Goal: Information Seeking & Learning: Learn about a topic

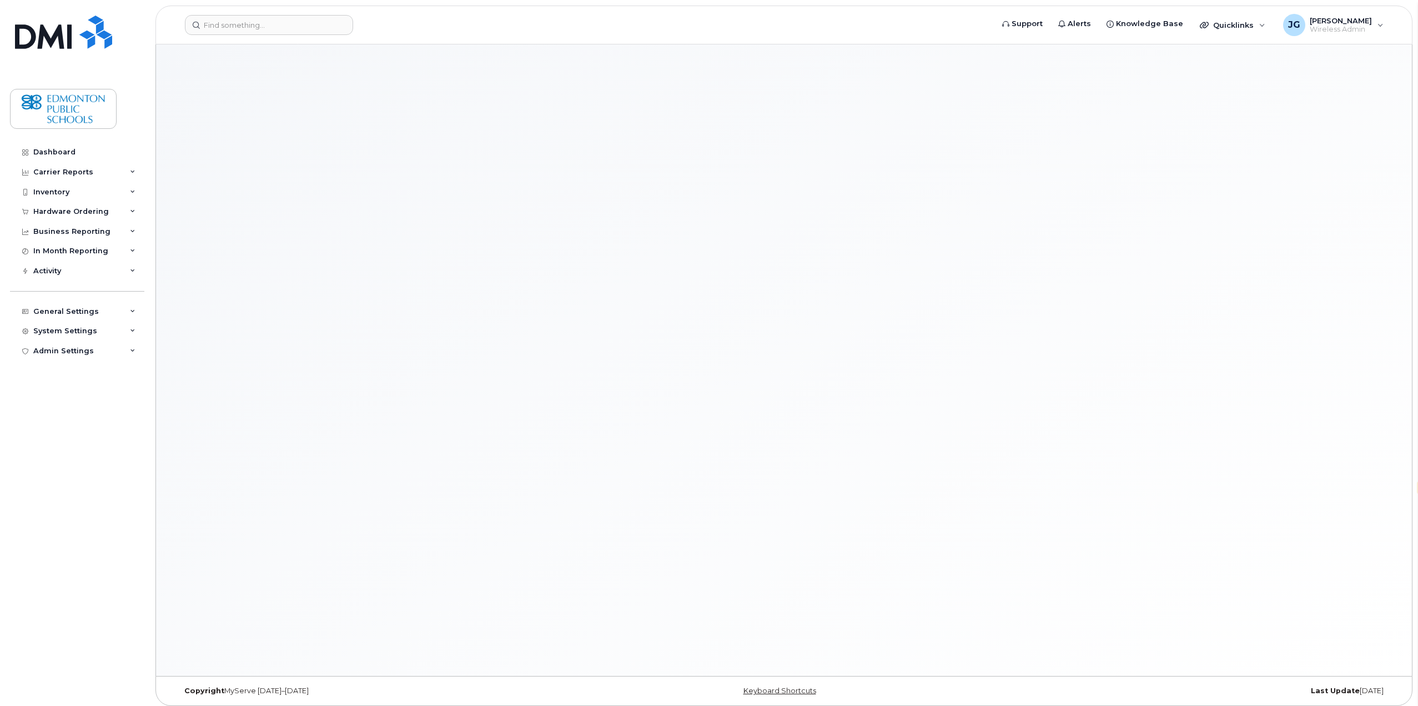
select select "en"
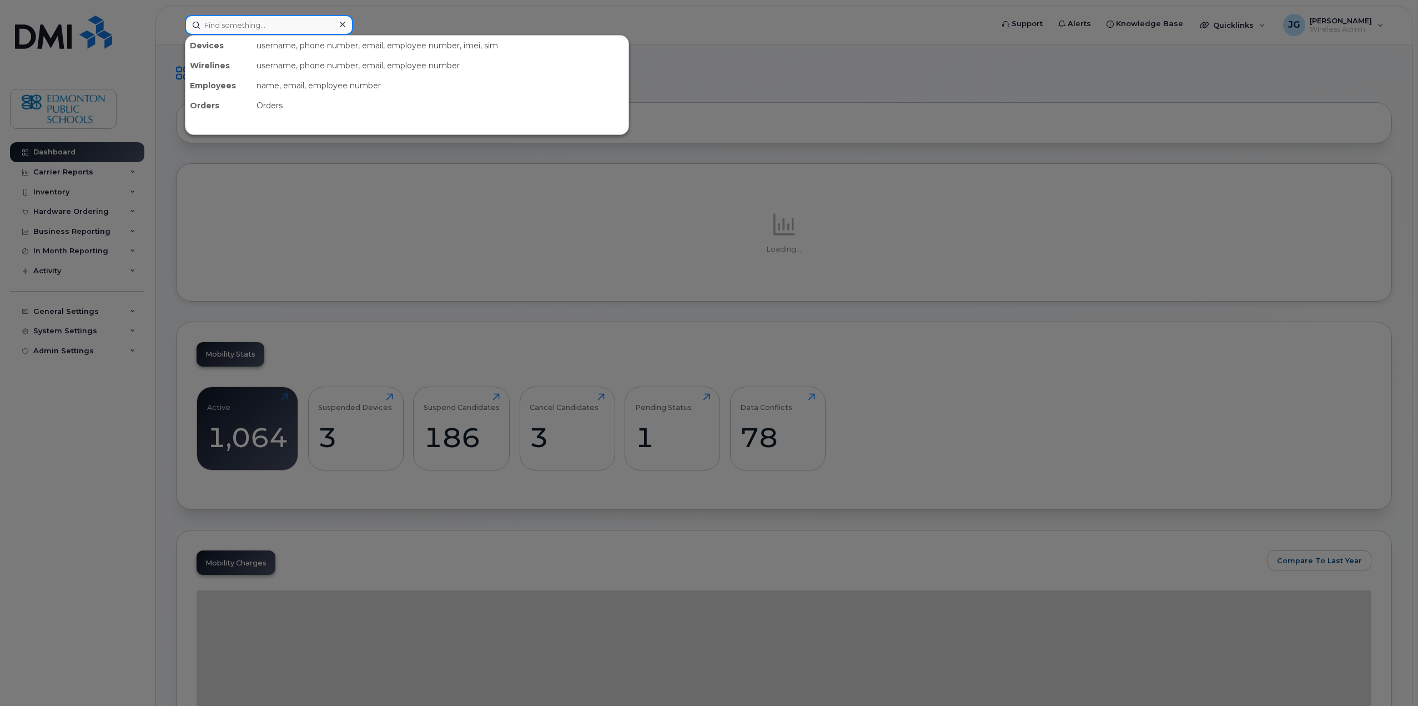
click at [279, 23] on input at bounding box center [269, 25] width 168 height 20
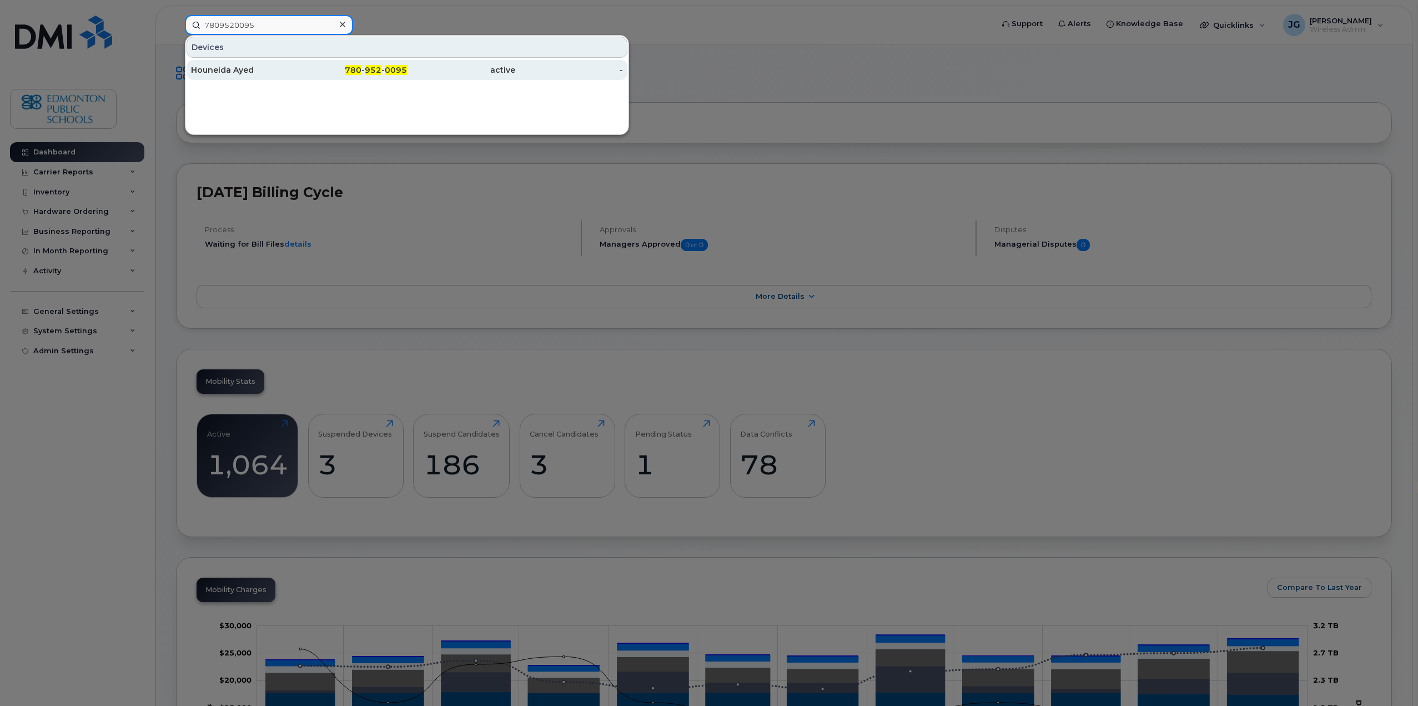
type input "7809520095"
click at [223, 73] on div "Houneida Ayed" at bounding box center [245, 69] width 108 height 11
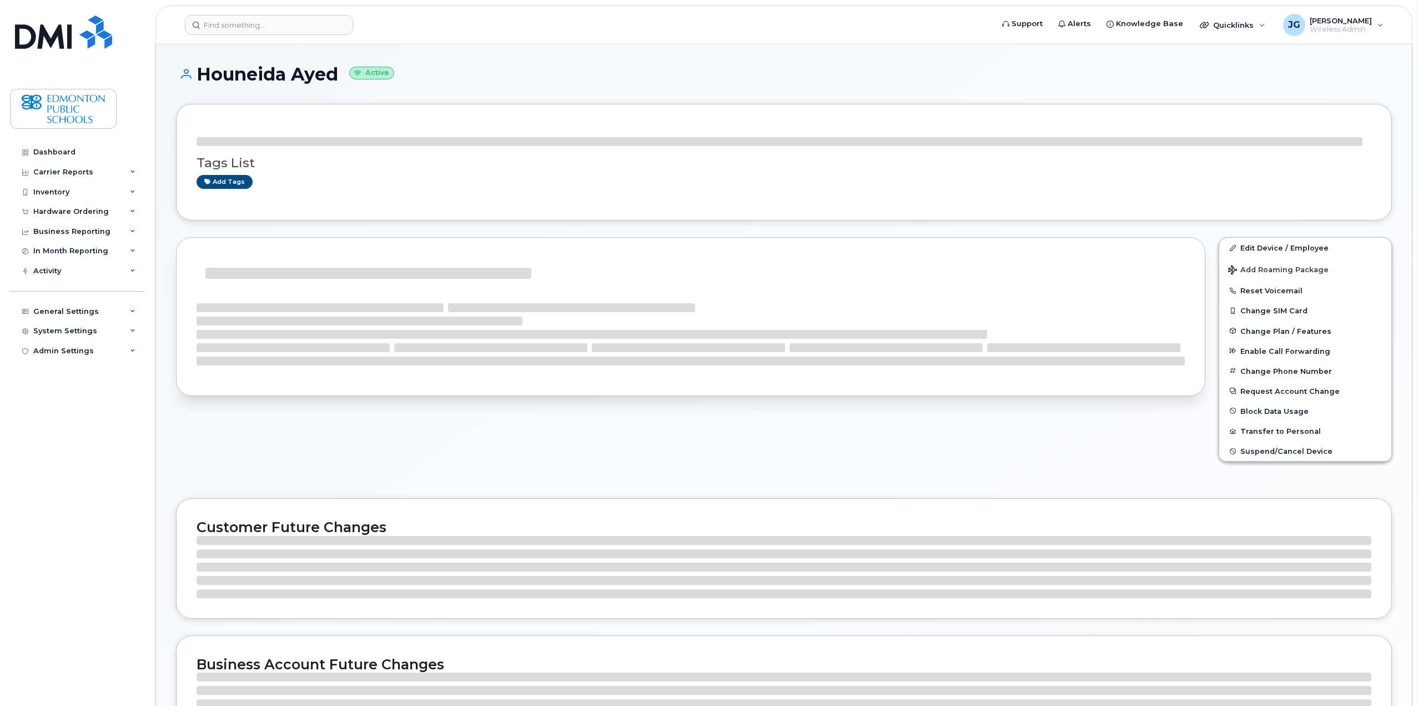
select select "en"
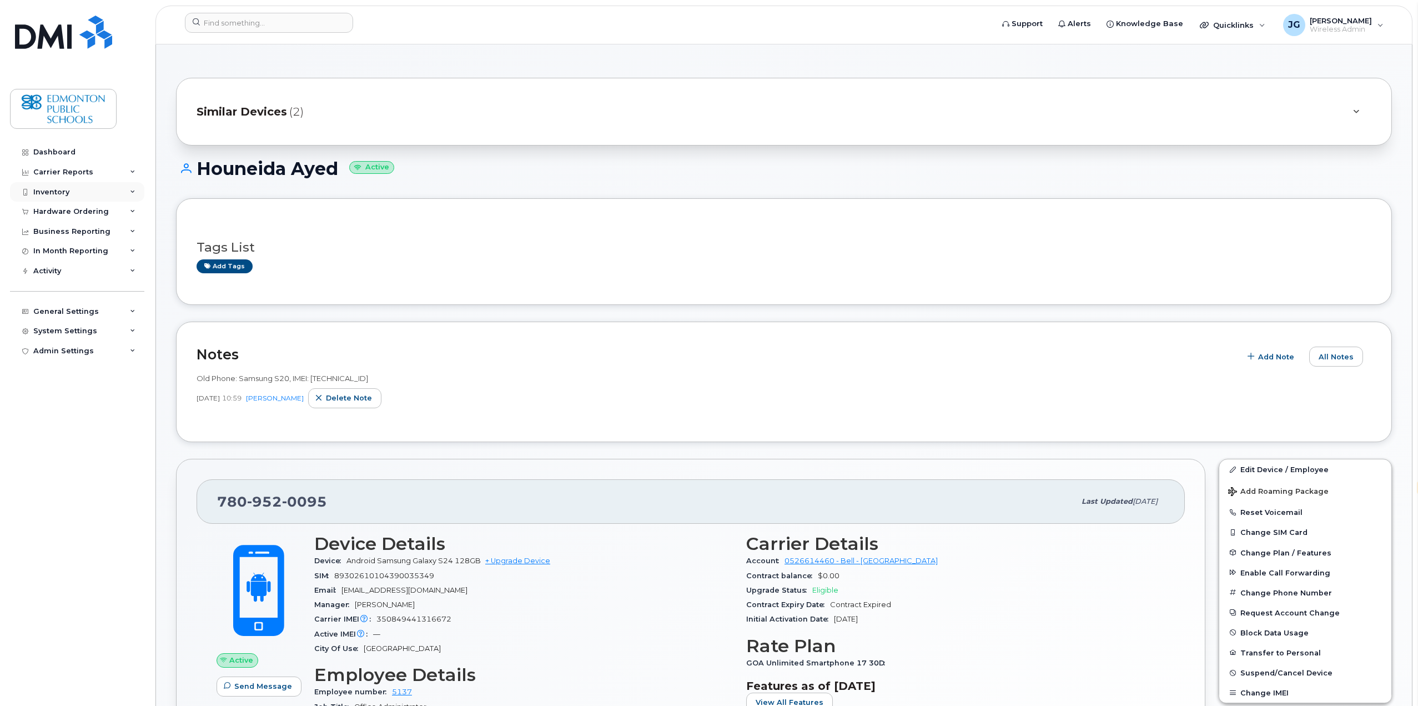
click at [54, 196] on div "Inventory" at bounding box center [51, 192] width 36 height 9
click at [67, 211] on div "Mobility Devices" at bounding box center [69, 212] width 63 height 10
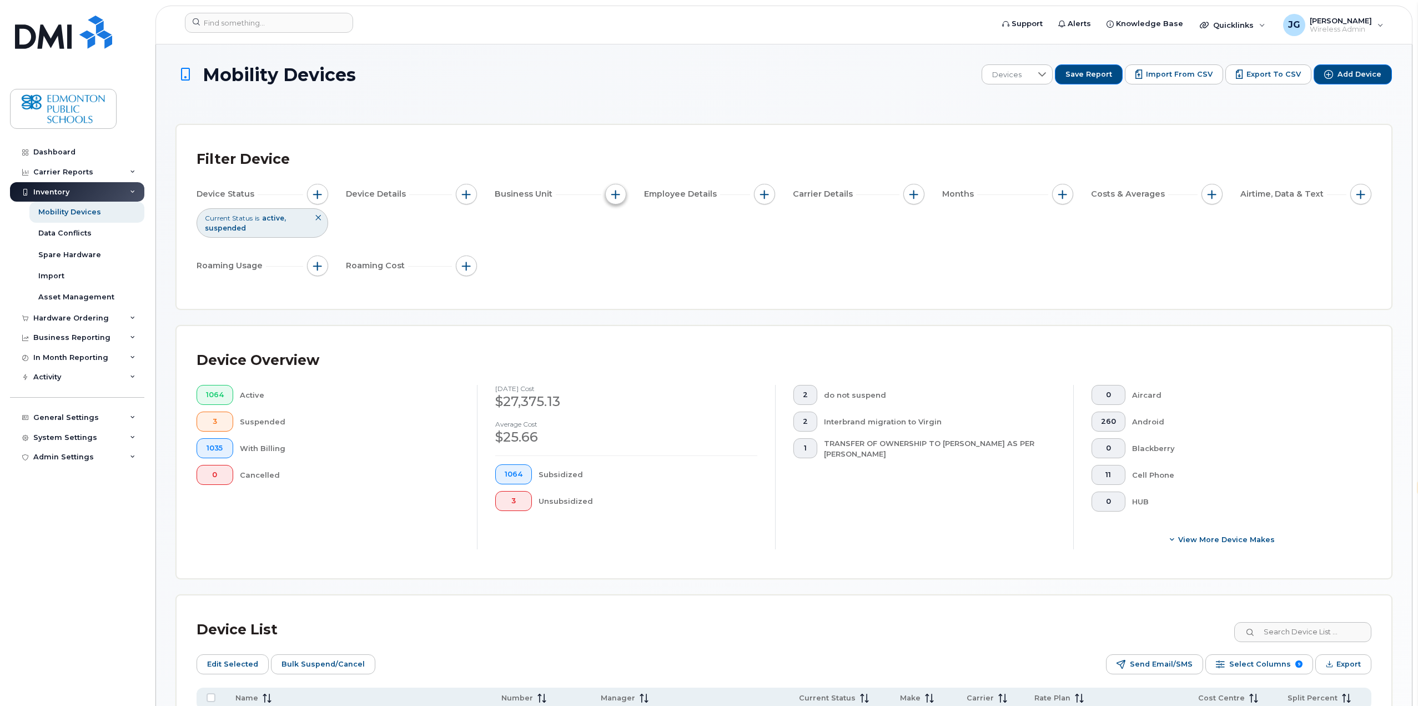
click at [622, 198] on button "button" at bounding box center [615, 194] width 21 height 21
click at [622, 245] on input "Cost Centre" at bounding box center [618, 245] width 9 height 9
checkbox input "true"
click at [658, 293] on input "text" at bounding box center [689, 293] width 97 height 10
click at [644, 293] on input "00376" at bounding box center [689, 293] width 97 height 10
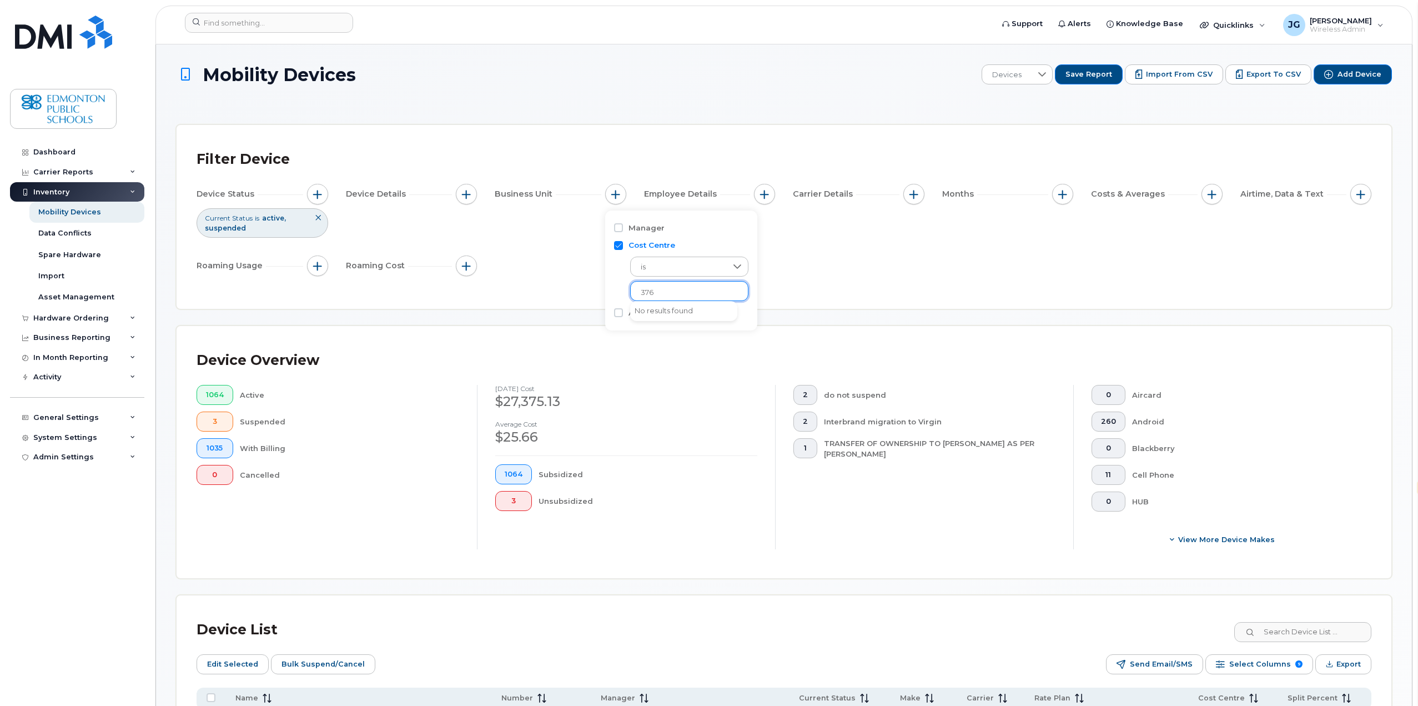
type input "376"
click at [672, 296] on input "text" at bounding box center [689, 293] width 97 height 10
type input "376"
click at [621, 229] on input "Manager" at bounding box center [618, 227] width 9 height 9
checkbox input "true"
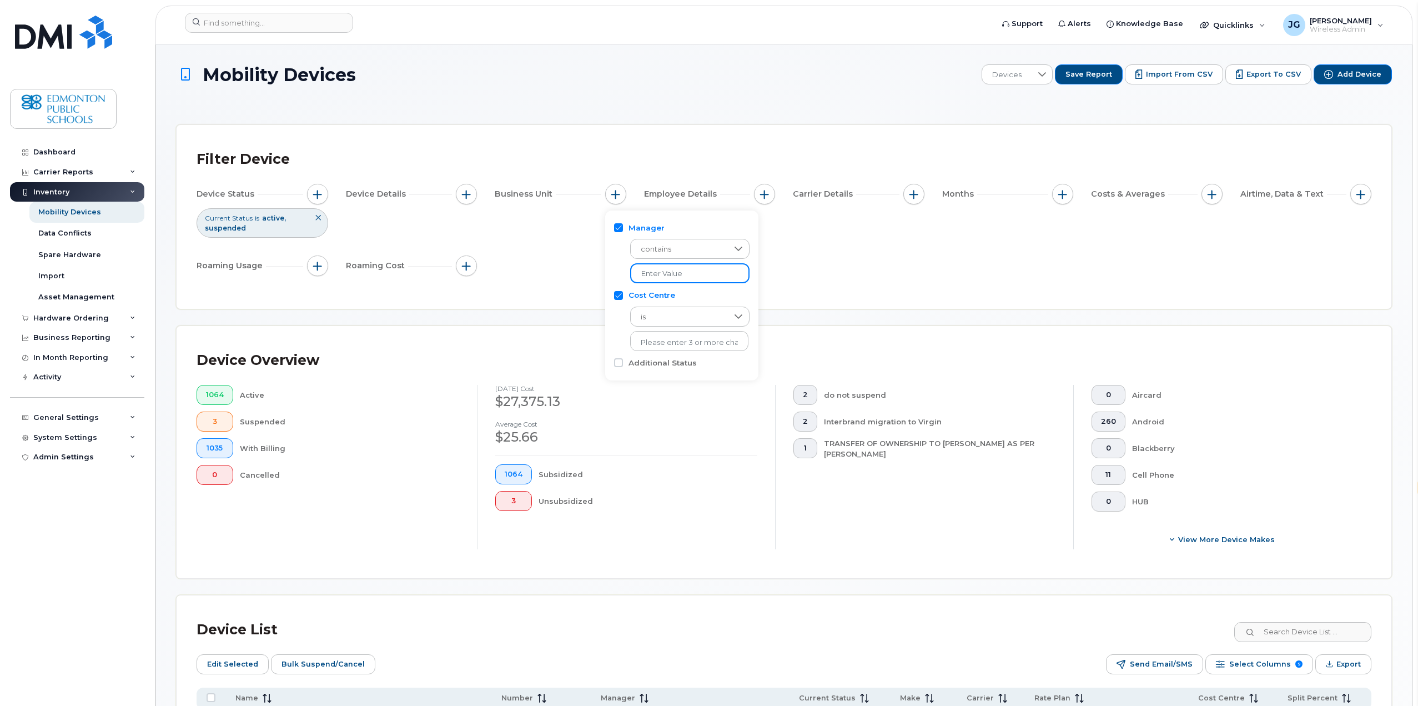
click at [669, 275] on input "text" at bounding box center [689, 273] width 119 height 20
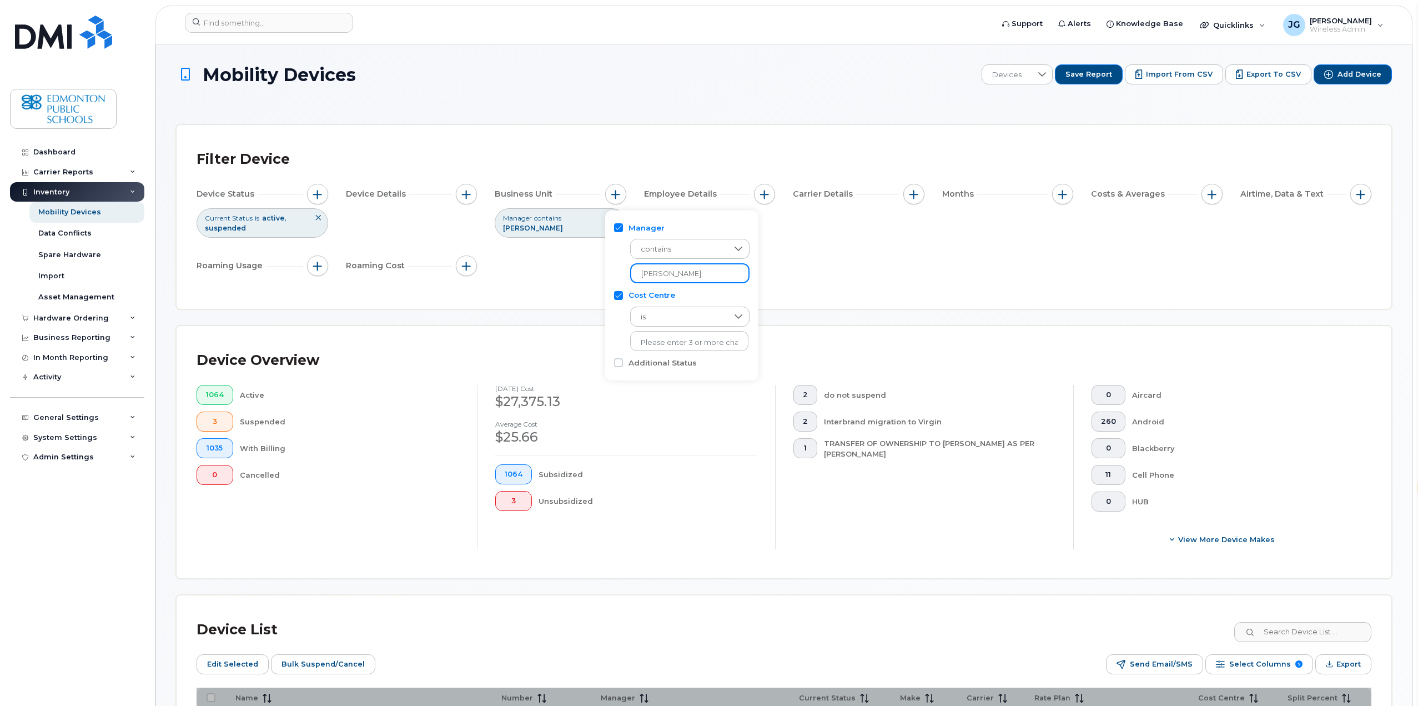
type input "patrick miller"
click at [620, 294] on input "Cost Centre" at bounding box center [618, 295] width 9 height 9
checkbox input "false"
click at [573, 277] on div "Device Status Current Status is active suspended Device Details Business Unit M…" at bounding box center [784, 232] width 1175 height 97
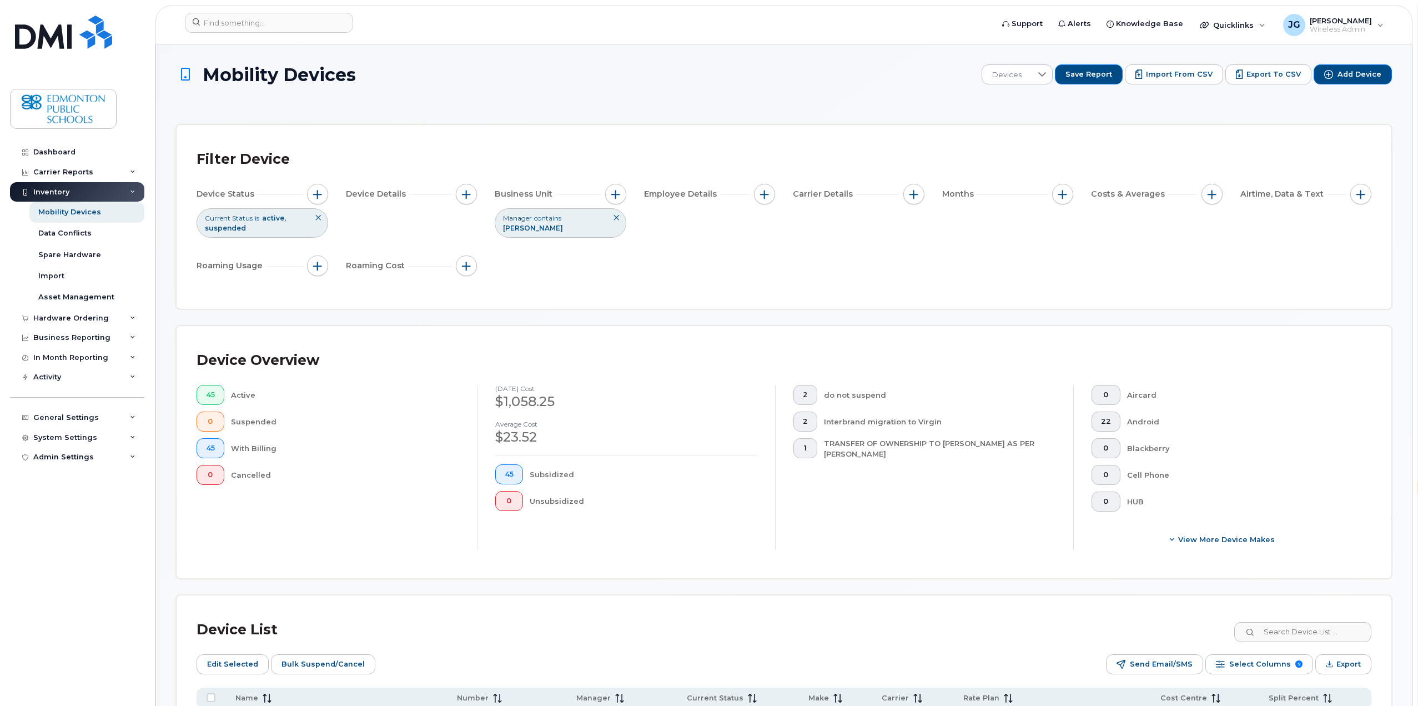
click at [613, 217] on icon at bounding box center [616, 217] width 7 height 7
click at [615, 195] on span "button" at bounding box center [615, 194] width 9 height 9
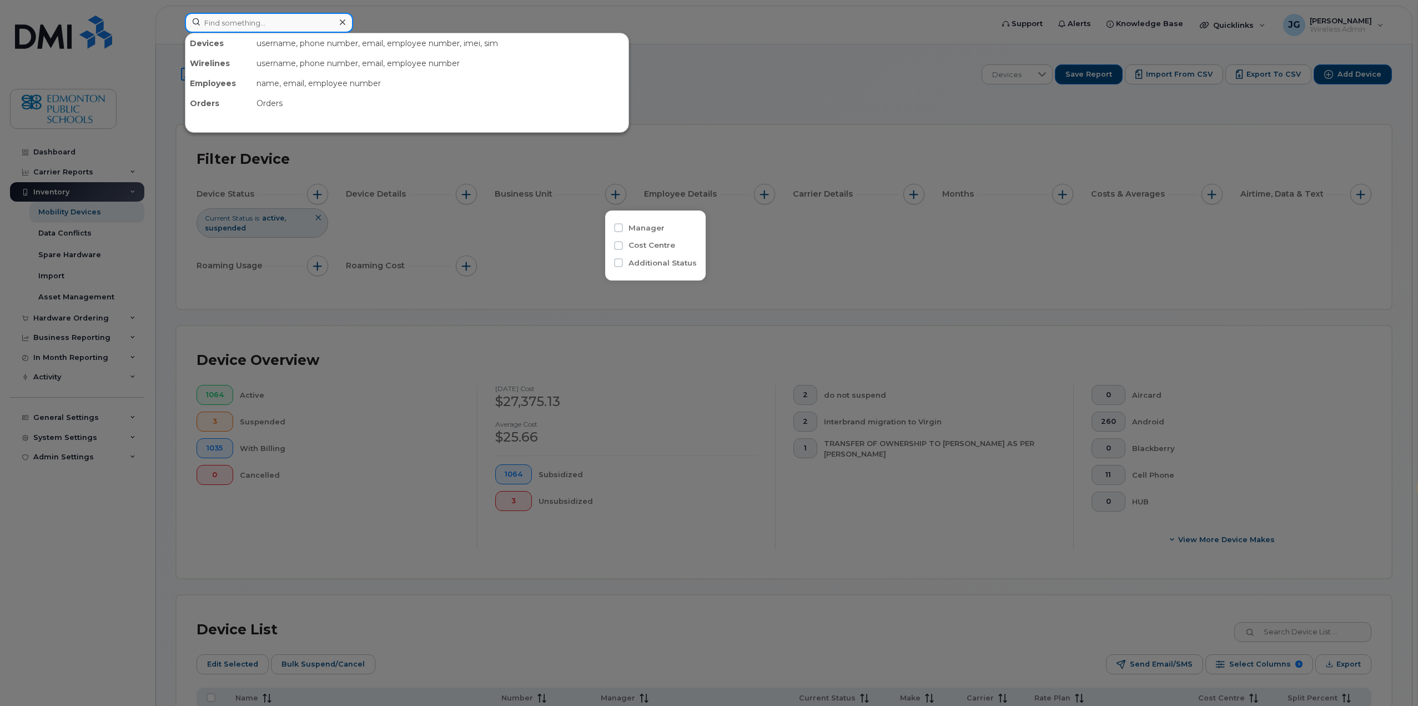
click at [264, 21] on input at bounding box center [269, 23] width 168 height 20
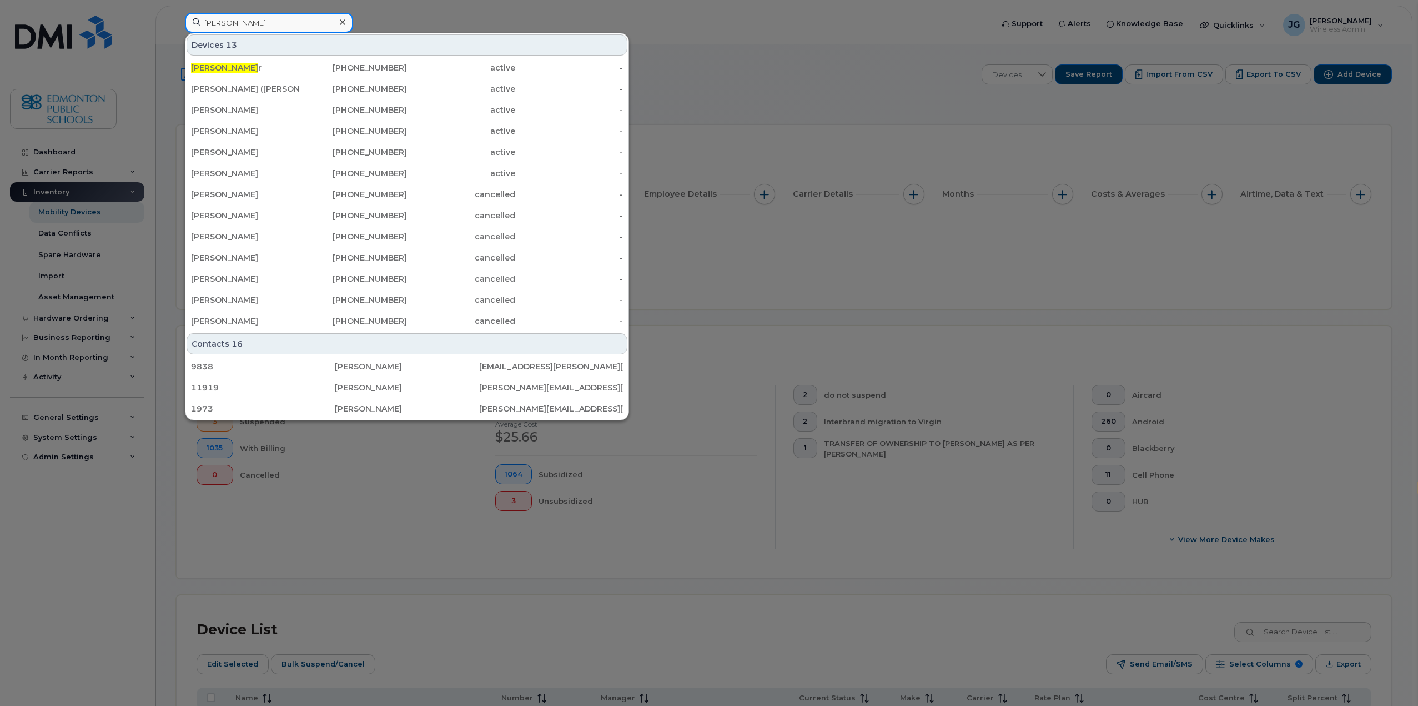
type input "patrick miller"
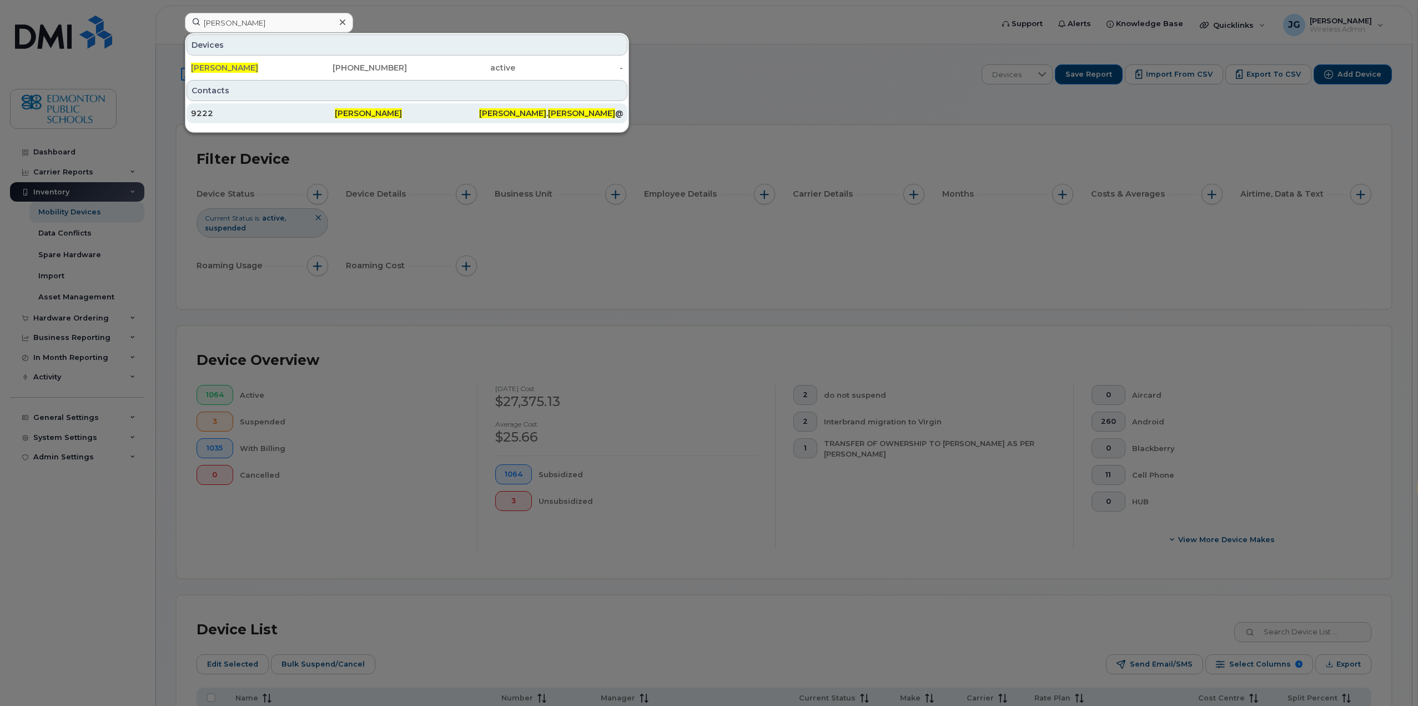
click at [390, 116] on span "PATRICK MILLER" at bounding box center [368, 113] width 67 height 10
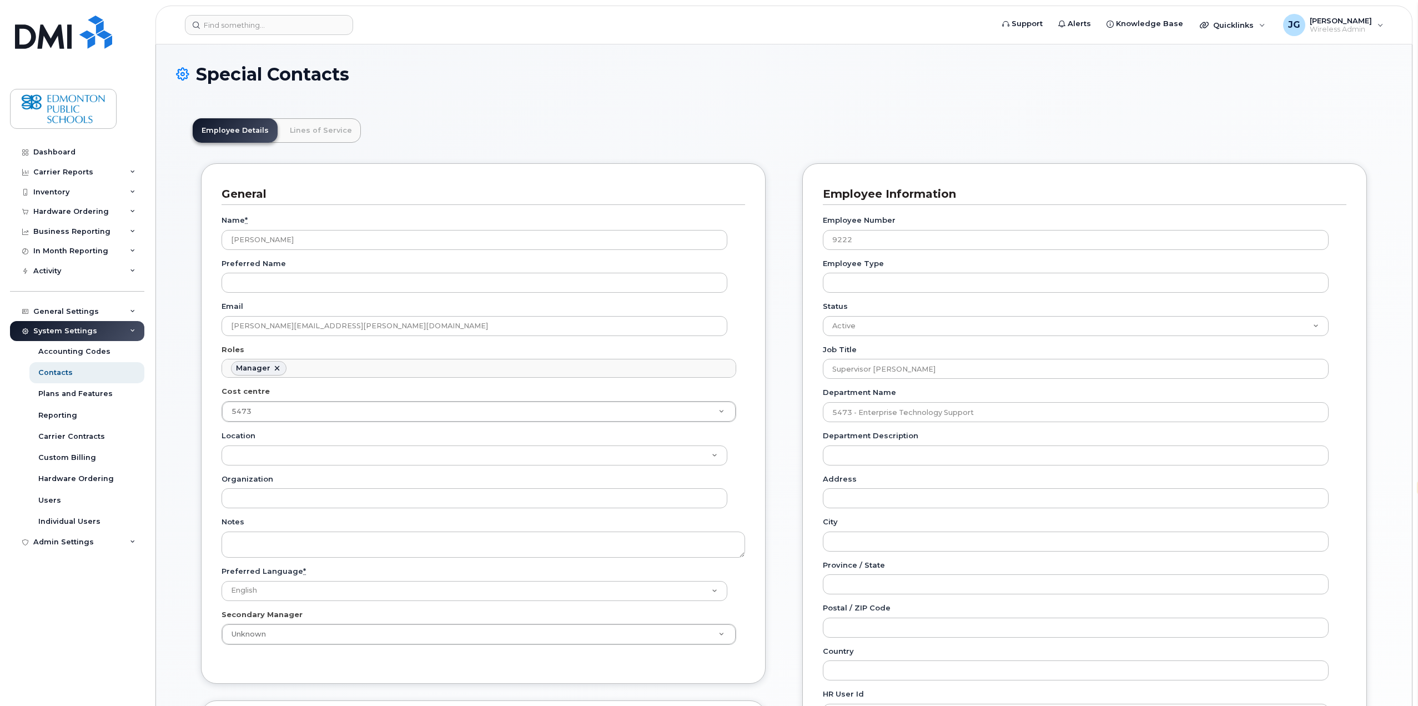
select select "en"
click at [53, 190] on div "Inventory" at bounding box center [51, 192] width 36 height 9
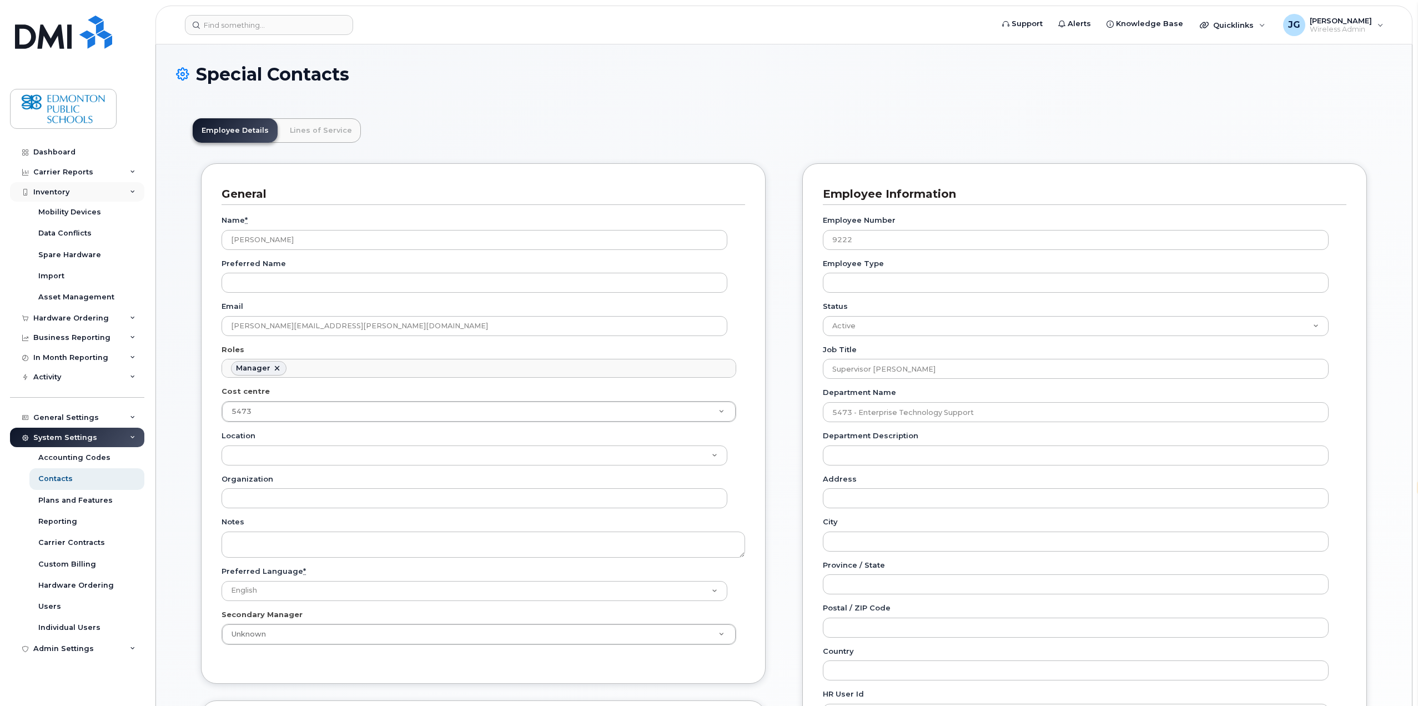
click at [54, 193] on div "Inventory" at bounding box center [51, 192] width 36 height 9
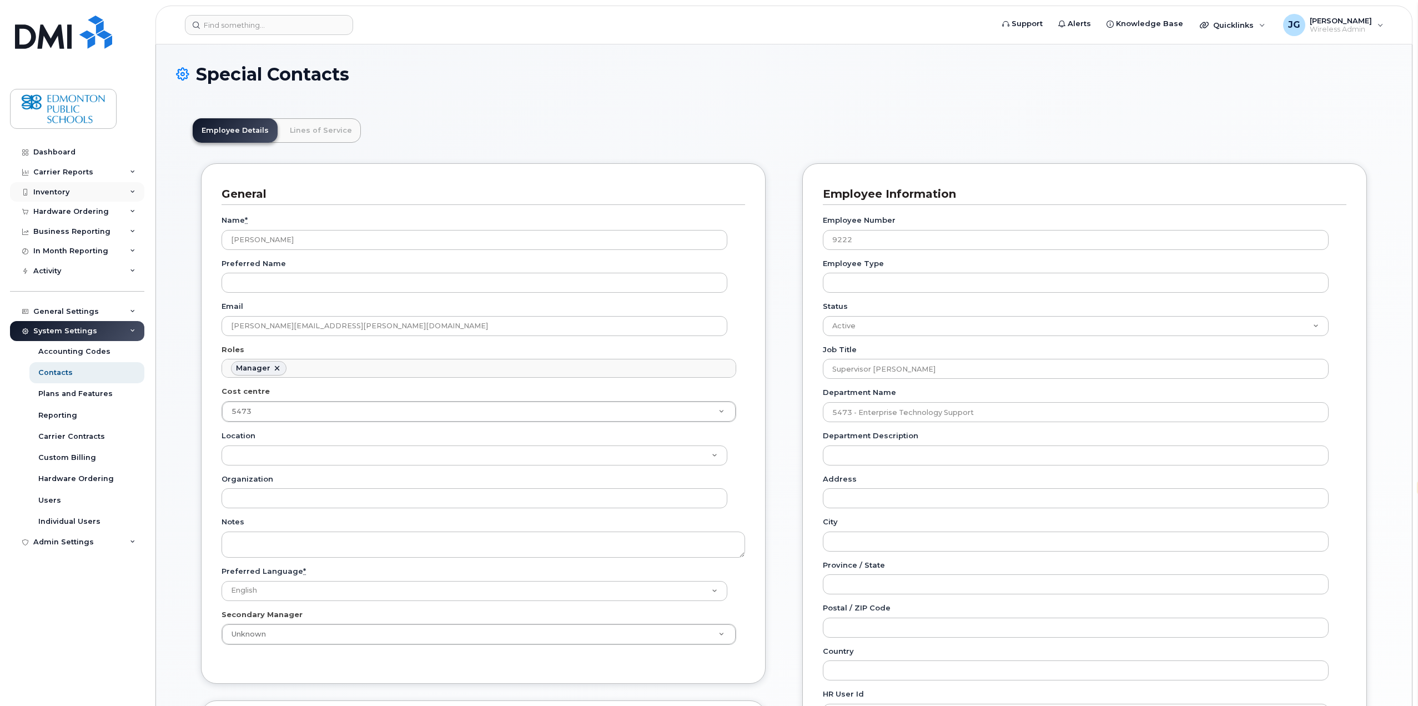
click at [54, 193] on div "Inventory" at bounding box center [51, 192] width 36 height 9
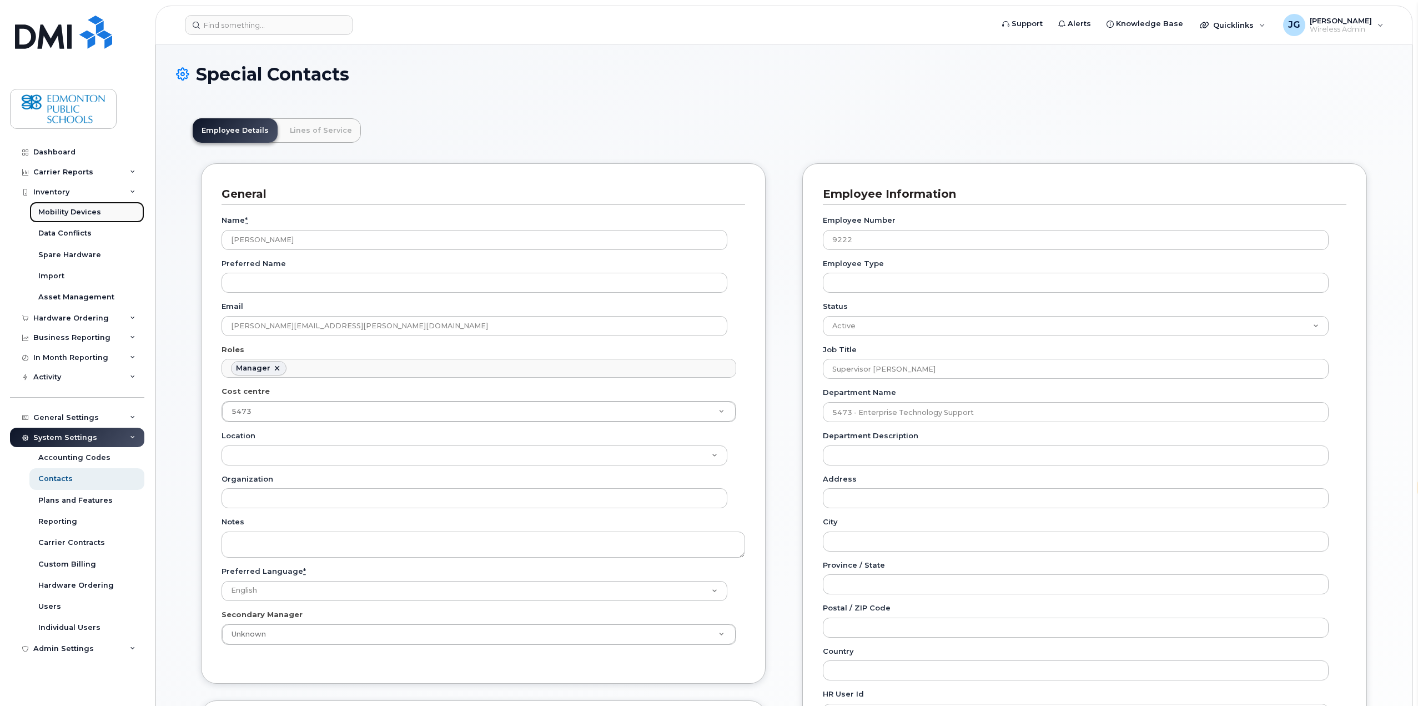
click at [57, 208] on div "Mobility Devices" at bounding box center [69, 212] width 63 height 10
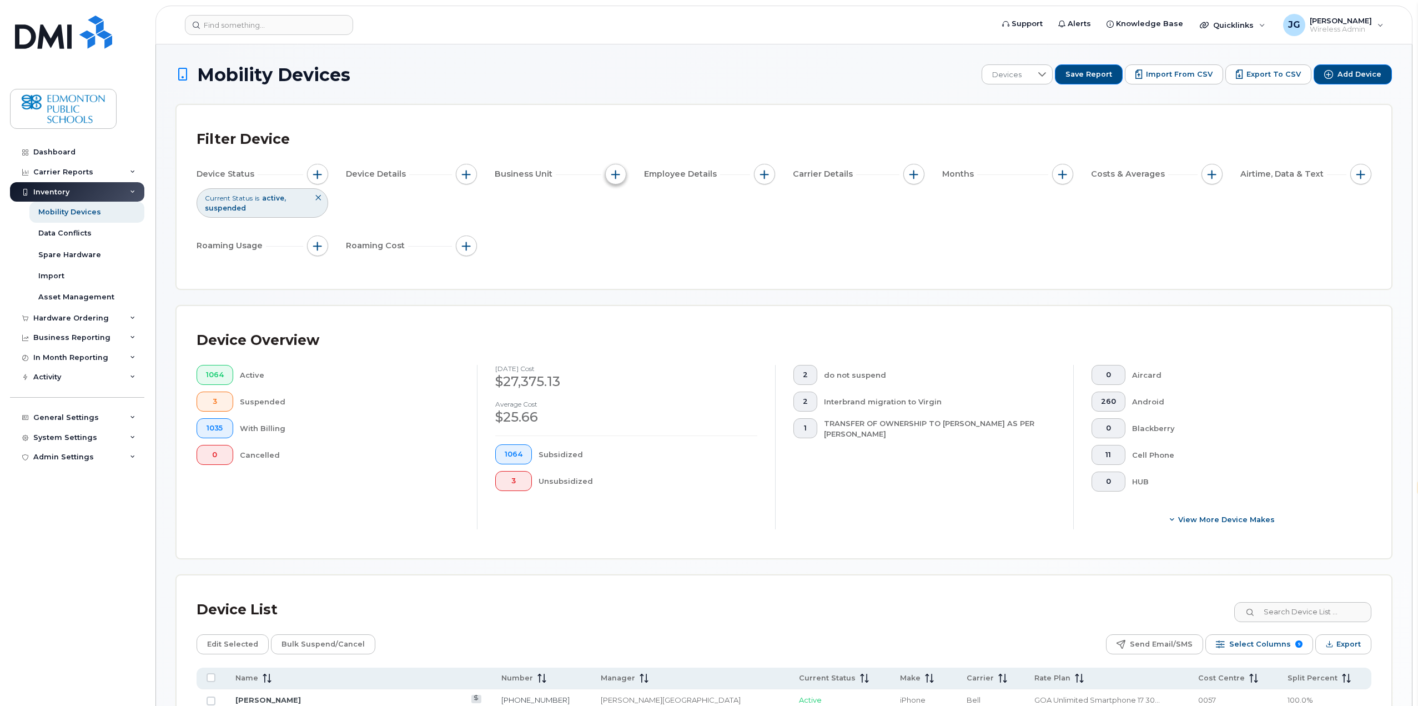
click at [617, 175] on span "button" at bounding box center [615, 174] width 9 height 9
click at [622, 224] on div "Cost Centre" at bounding box center [655, 225] width 83 height 11
click at [618, 225] on input "Cost Centre" at bounding box center [618, 225] width 9 height 9
checkbox input "true"
click at [662, 266] on li at bounding box center [689, 272] width 97 height 16
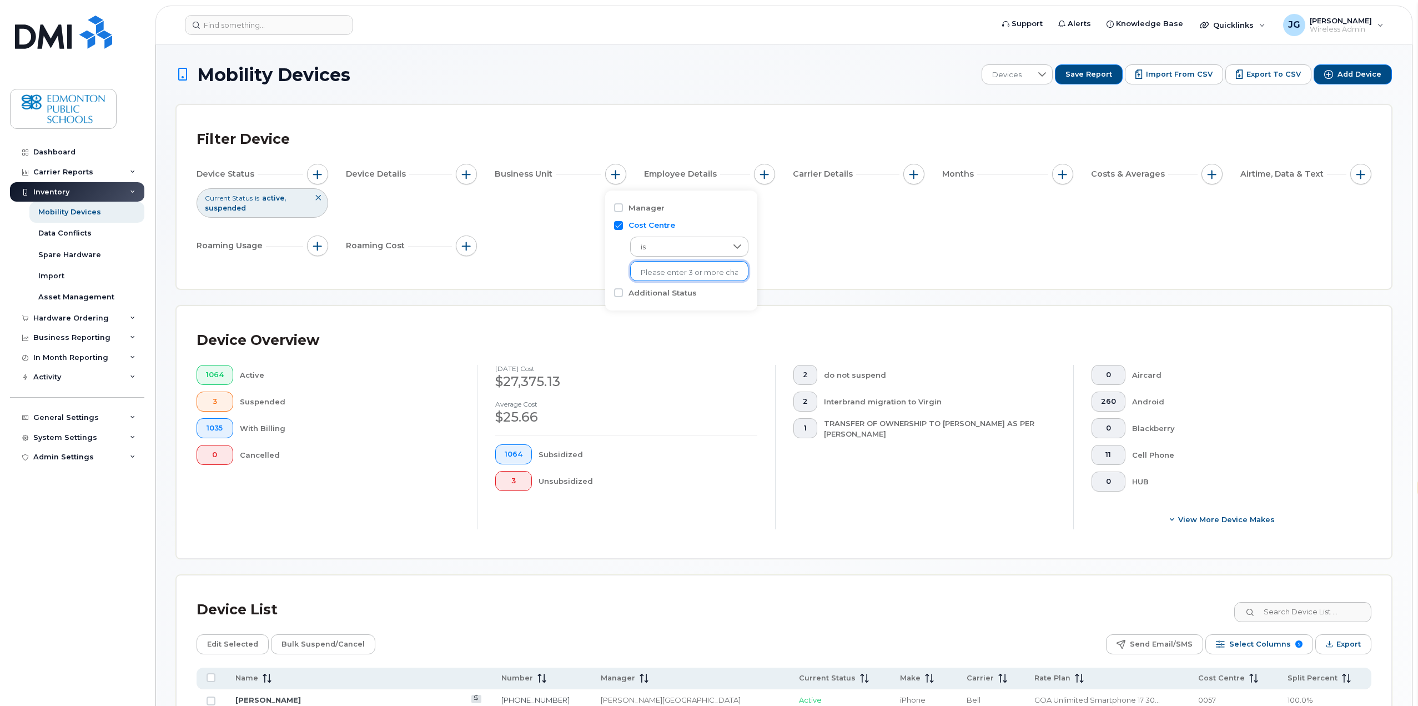
click at [662, 271] on input "text" at bounding box center [689, 273] width 97 height 10
type input "5473"
click at [687, 295] on li "- 5473 - Technical Support Services" at bounding box center [701, 295] width 143 height 21
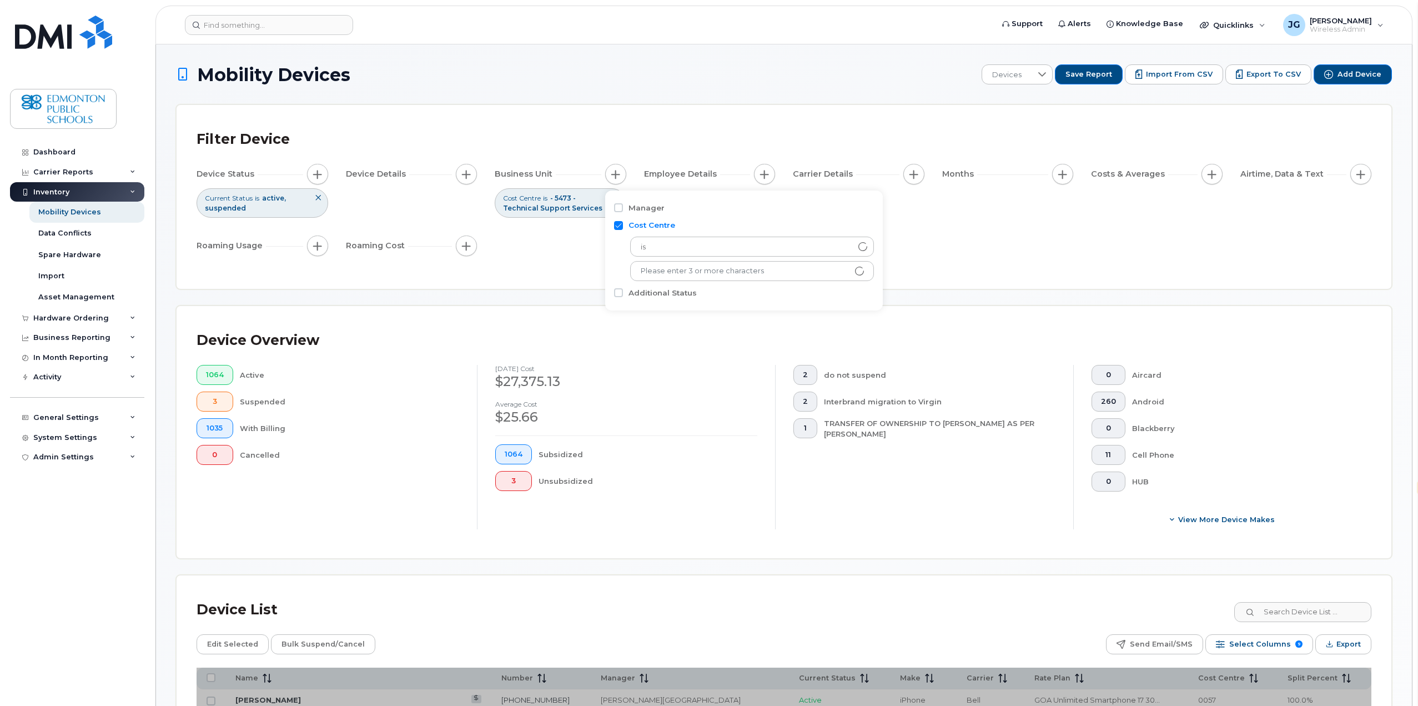
click at [920, 265] on div "Filter Device Device Status Current Status is active suspended Device Details B…" at bounding box center [784, 197] width 1175 height 144
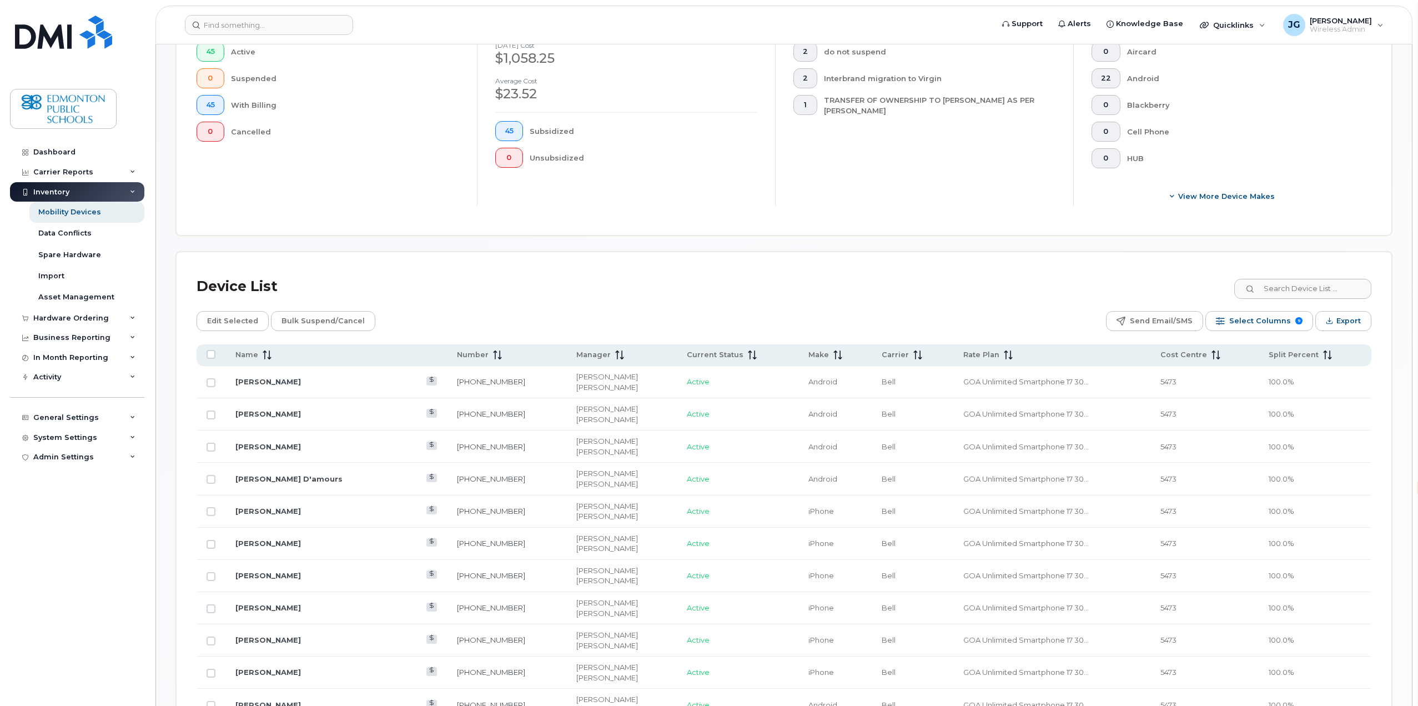
scroll to position [389, 0]
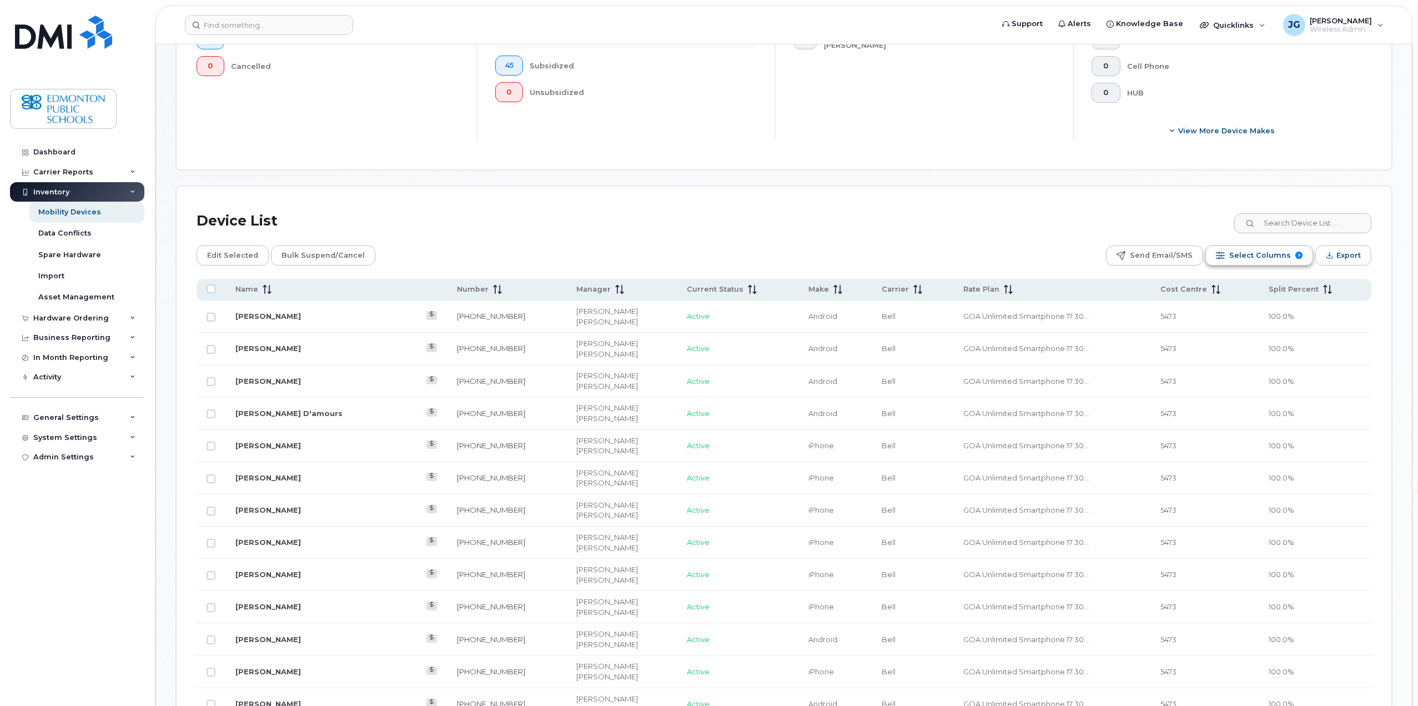
click at [1270, 257] on span "Select Columns" at bounding box center [1260, 255] width 62 height 17
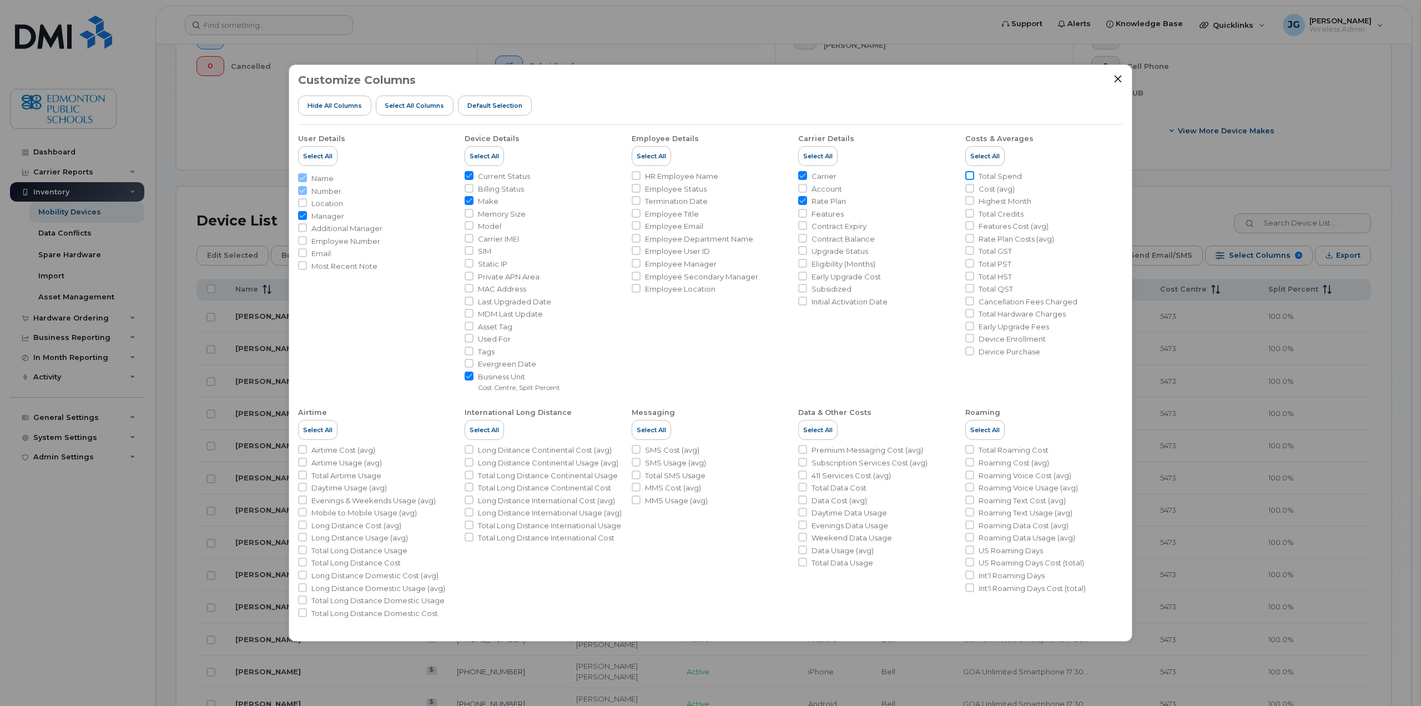
click at [970, 176] on input "Total Spend" at bounding box center [969, 175] width 9 height 9
checkbox input "true"
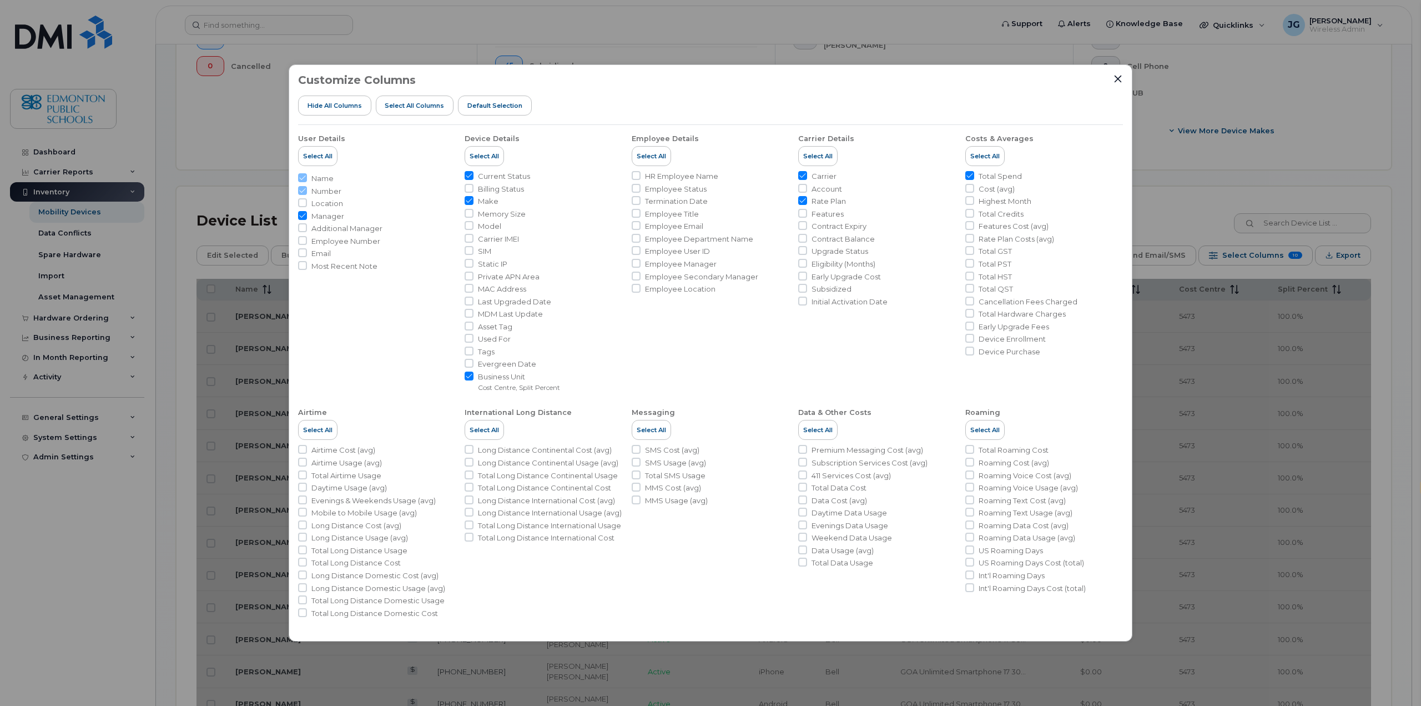
click at [1115, 85] on div "Customize Columns Hide All Columns Select all Columns Default Selection" at bounding box center [710, 99] width 825 height 51
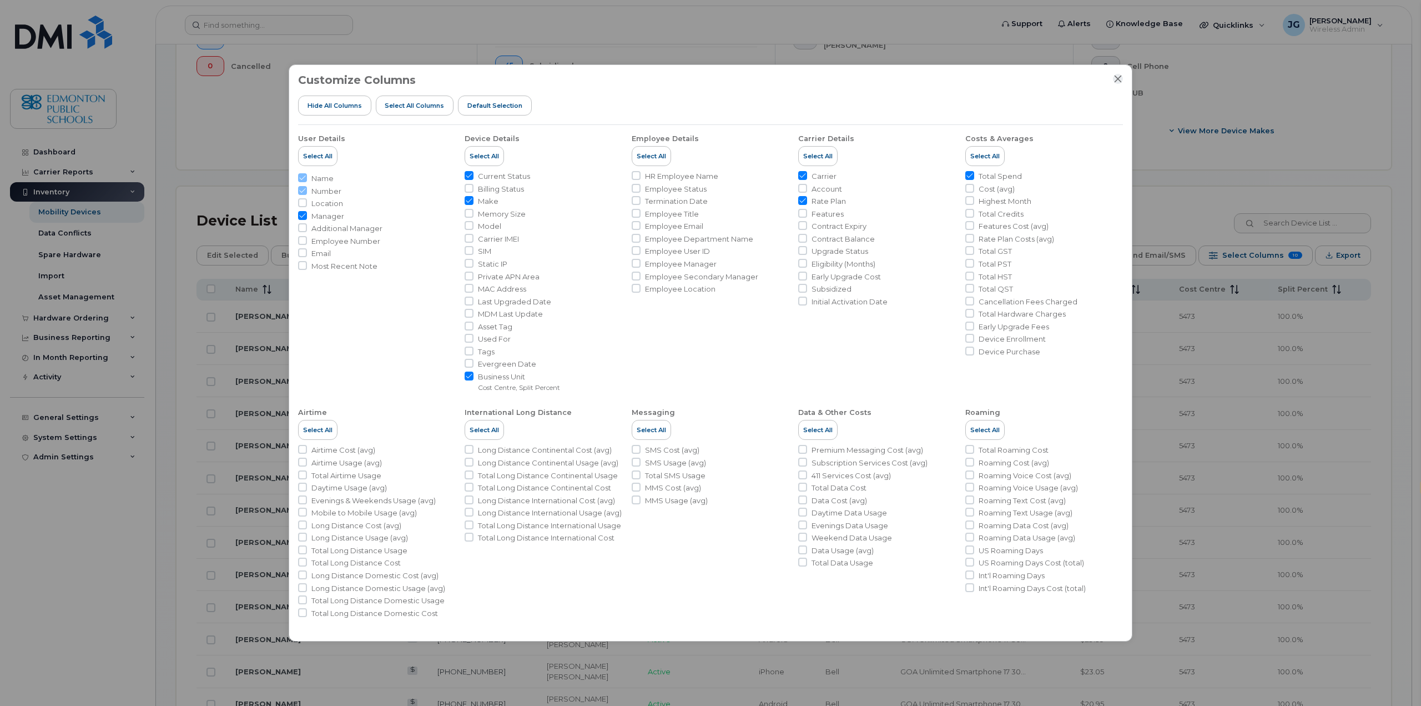
click at [1121, 76] on icon "Close" at bounding box center [1118, 78] width 9 height 9
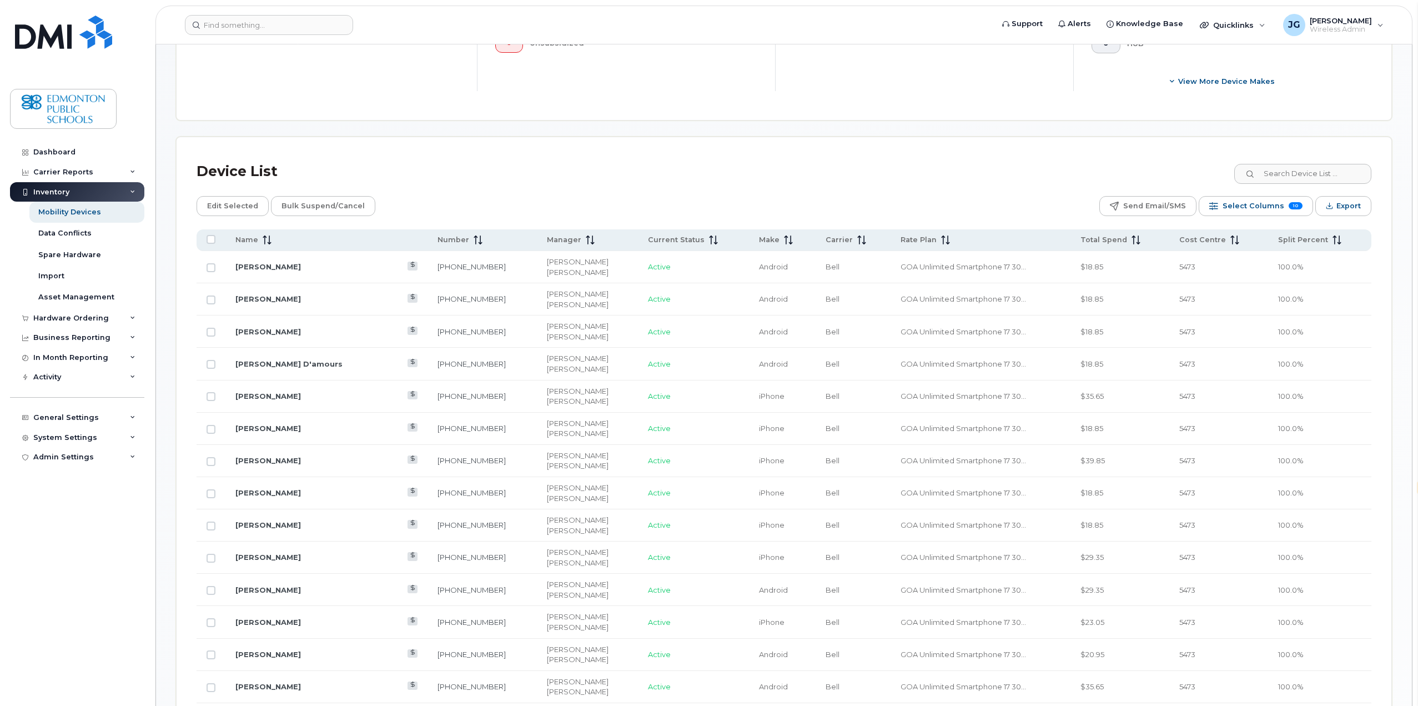
scroll to position [427, 0]
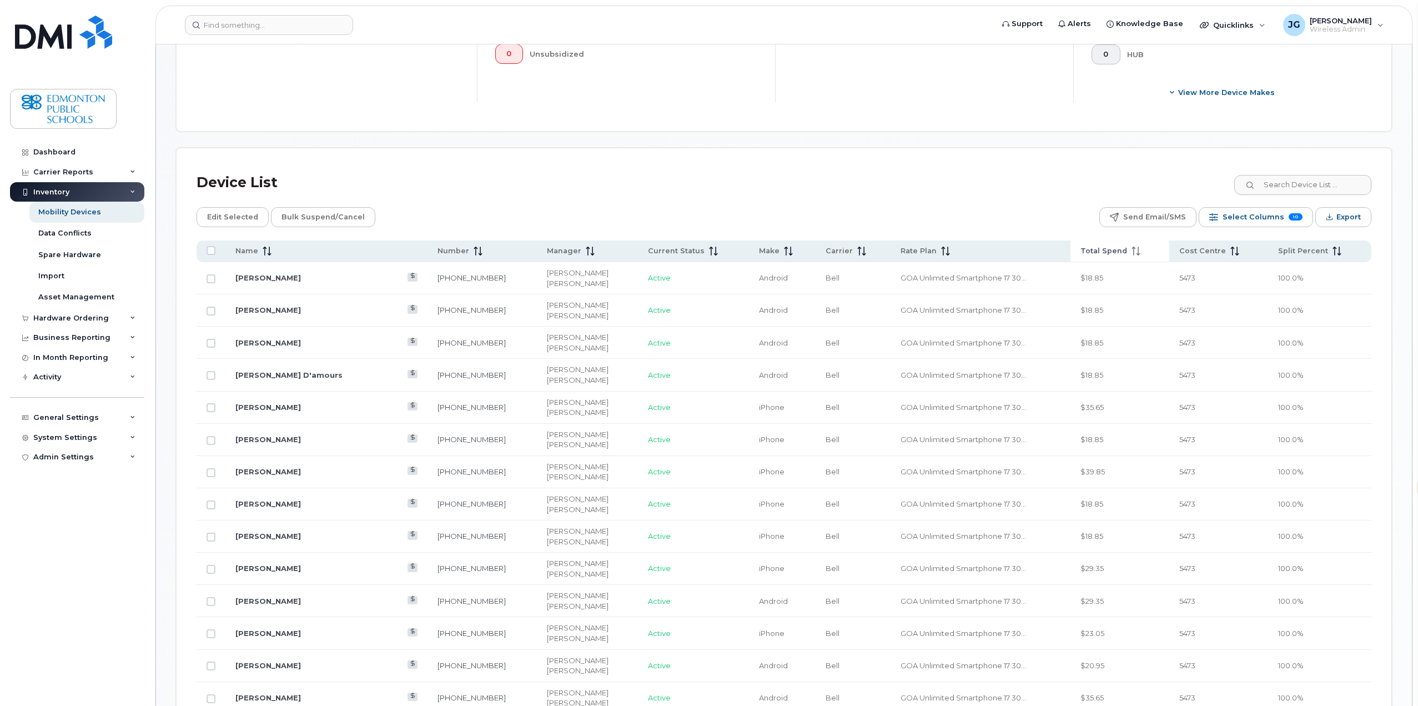
click at [1137, 254] on icon at bounding box center [1137, 250] width 1 height 9
click at [1131, 250] on icon at bounding box center [1135, 250] width 9 height 9
click at [83, 214] on div "Mobility Devices" at bounding box center [69, 212] width 63 height 10
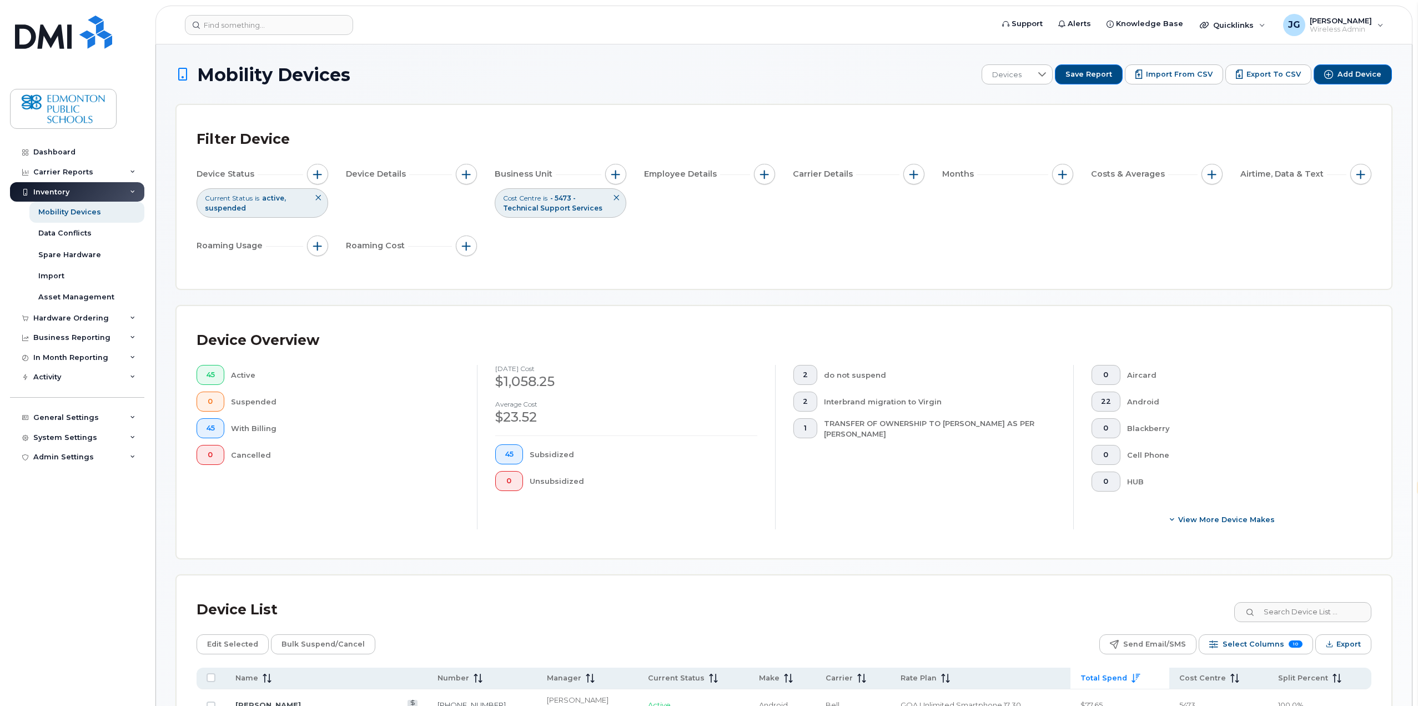
click at [615, 198] on icon at bounding box center [616, 197] width 7 height 7
click at [549, 175] on span "Business Unit" at bounding box center [525, 174] width 61 height 12
click at [617, 172] on span "button" at bounding box center [615, 174] width 9 height 9
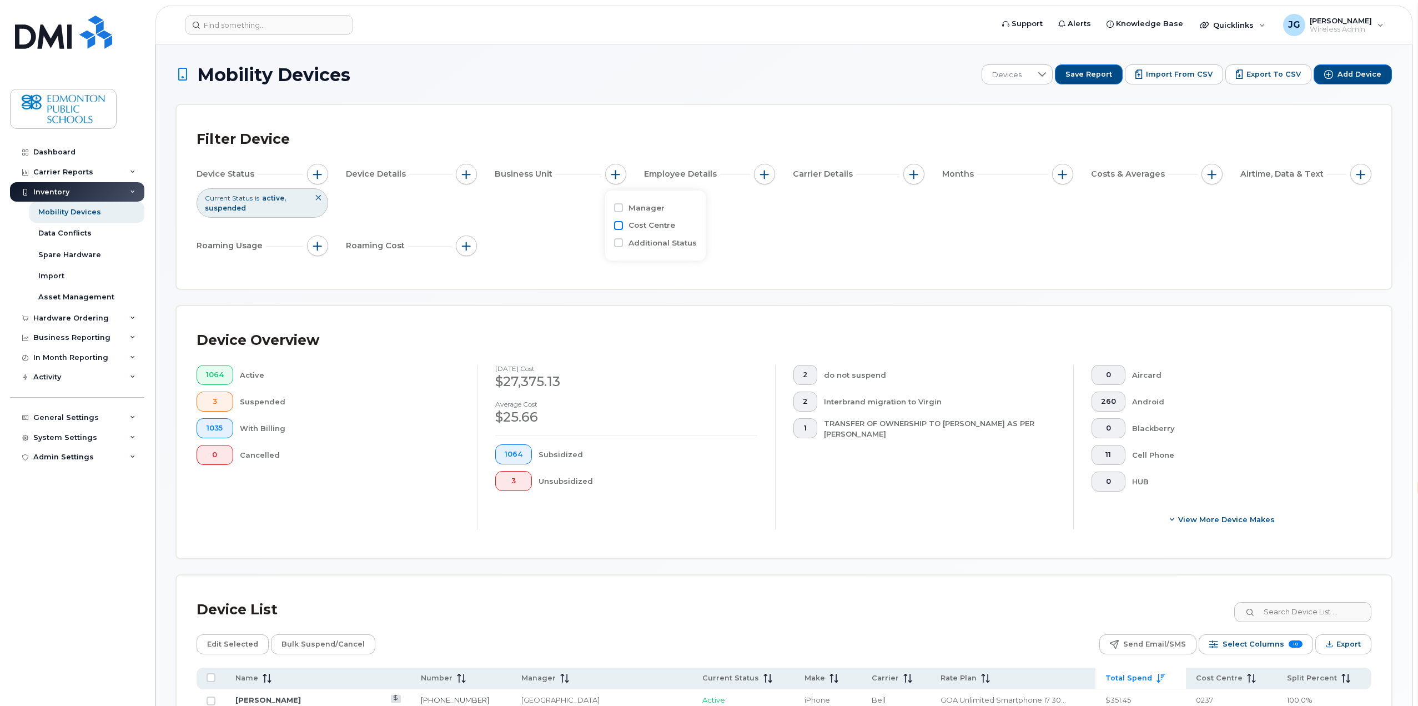
click at [618, 223] on input "Cost Centre" at bounding box center [618, 225] width 9 height 9
checkbox input "true"
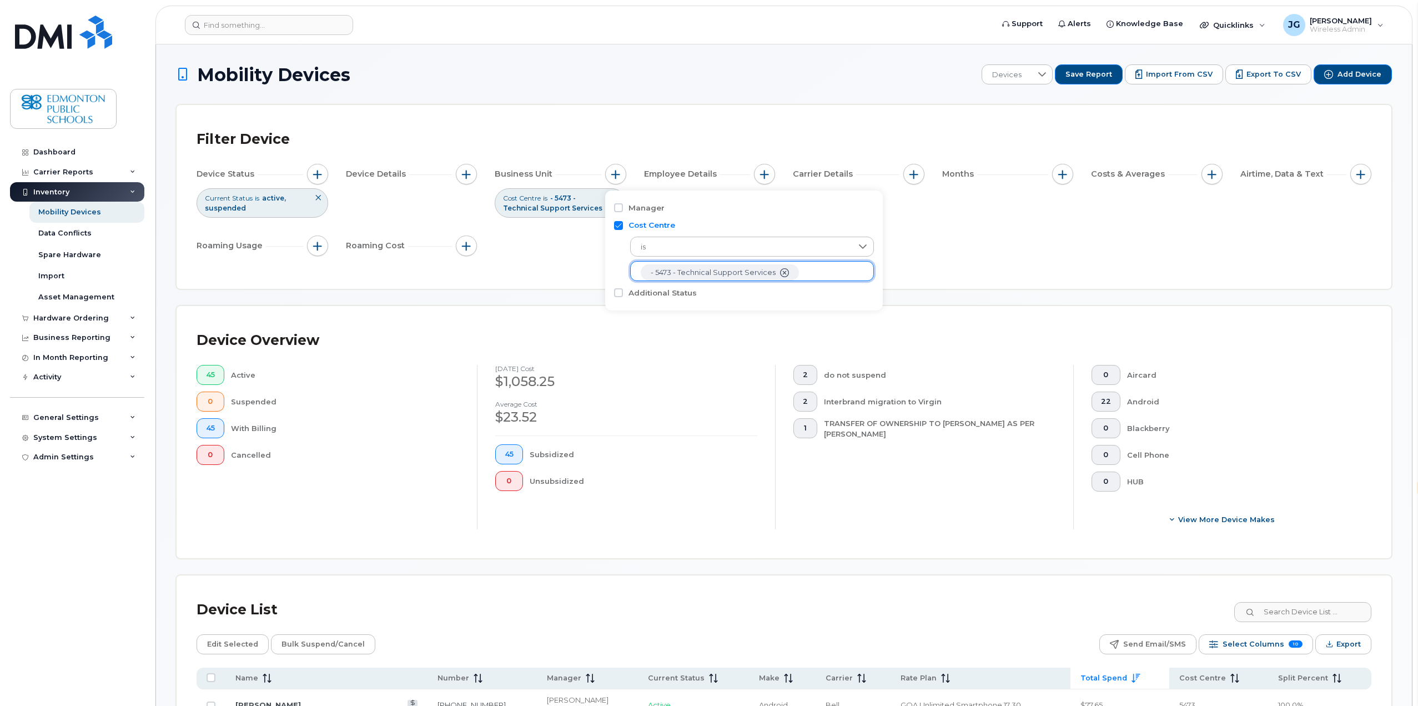
click at [780, 270] on icon "- 5473 - Technical Support Services" at bounding box center [784, 272] width 9 height 9
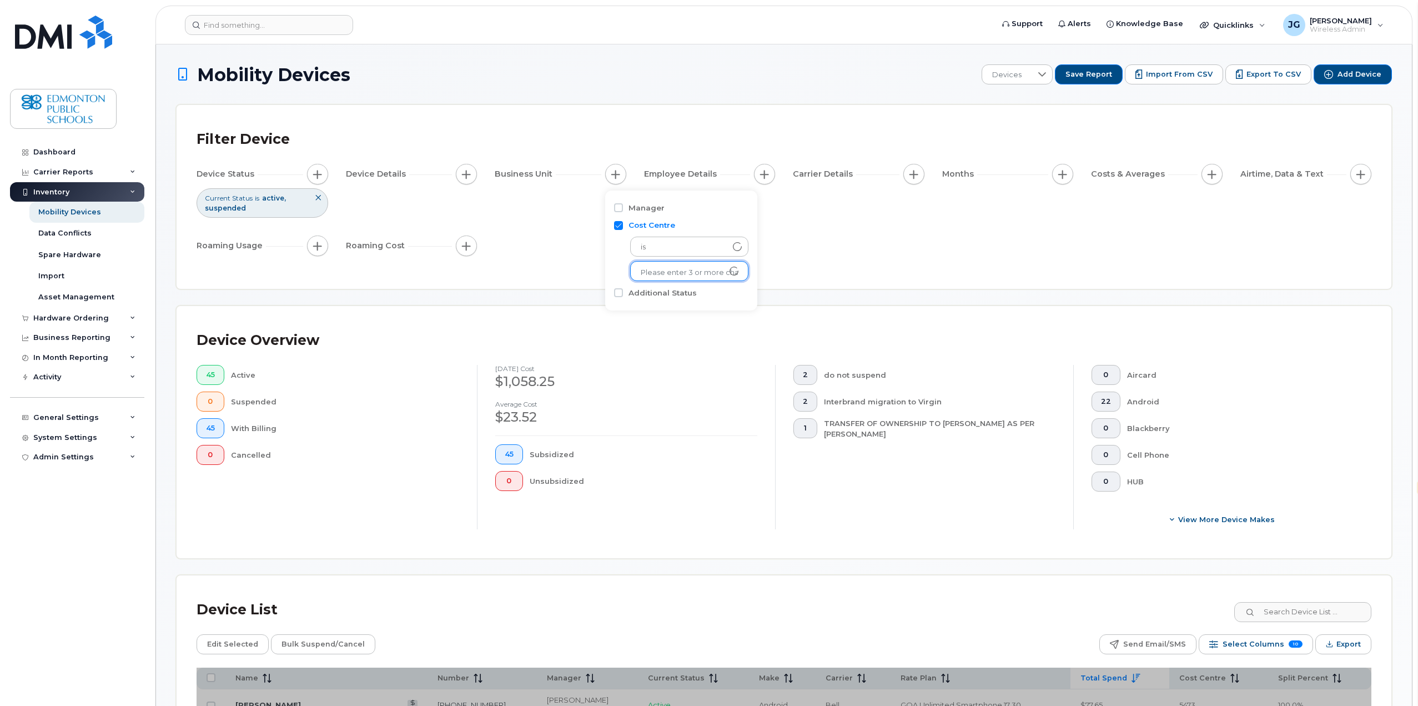
scroll to position [2, 0]
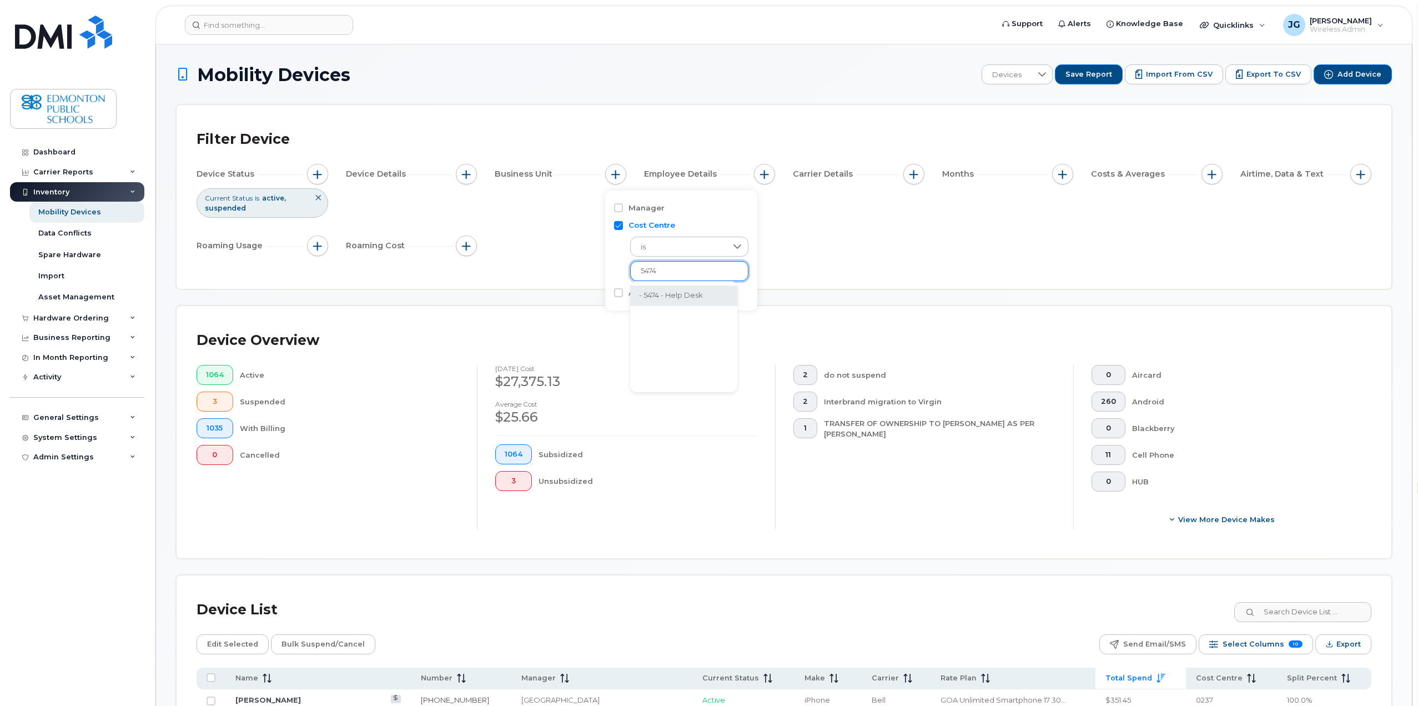
type input "5474"
click at [698, 295] on li "- 5474 - Help Desk" at bounding box center [683, 295] width 107 height 21
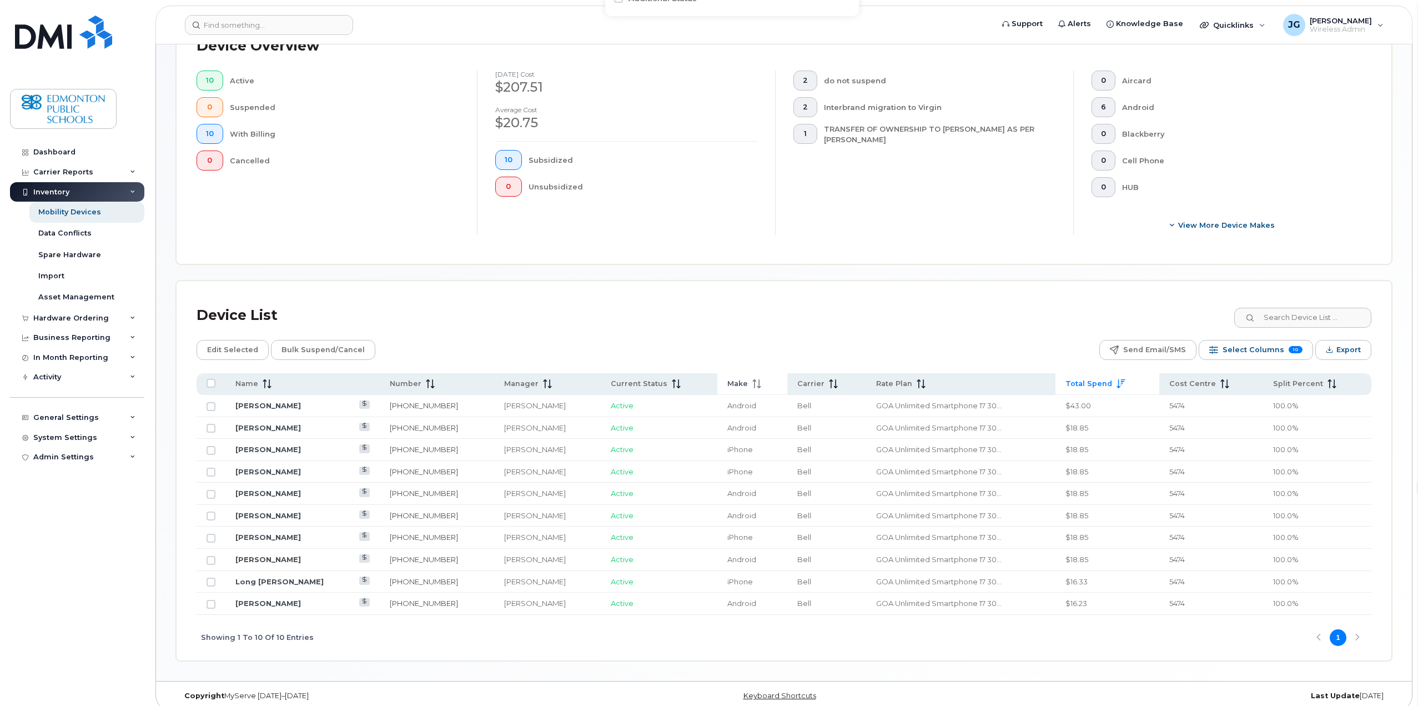
scroll to position [305, 0]
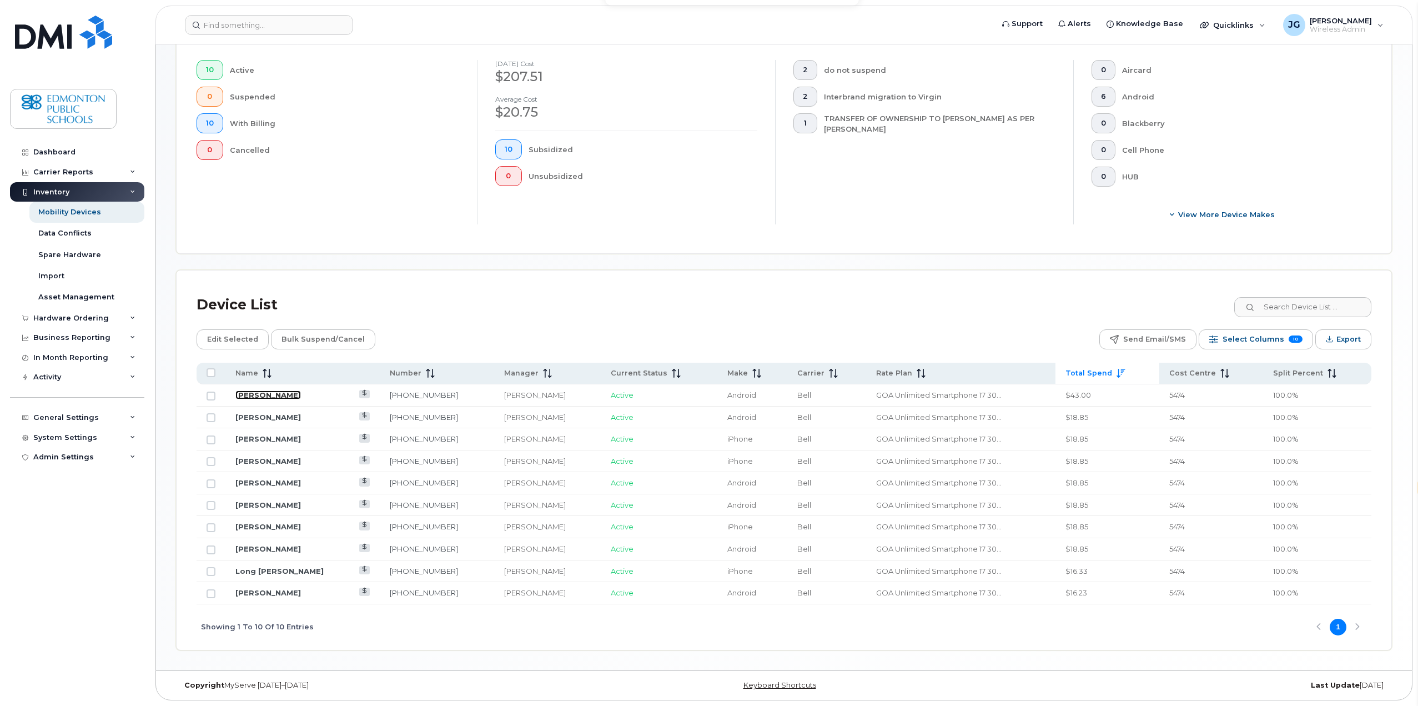
click at [245, 396] on link "[PERSON_NAME]" at bounding box center [268, 394] width 66 height 9
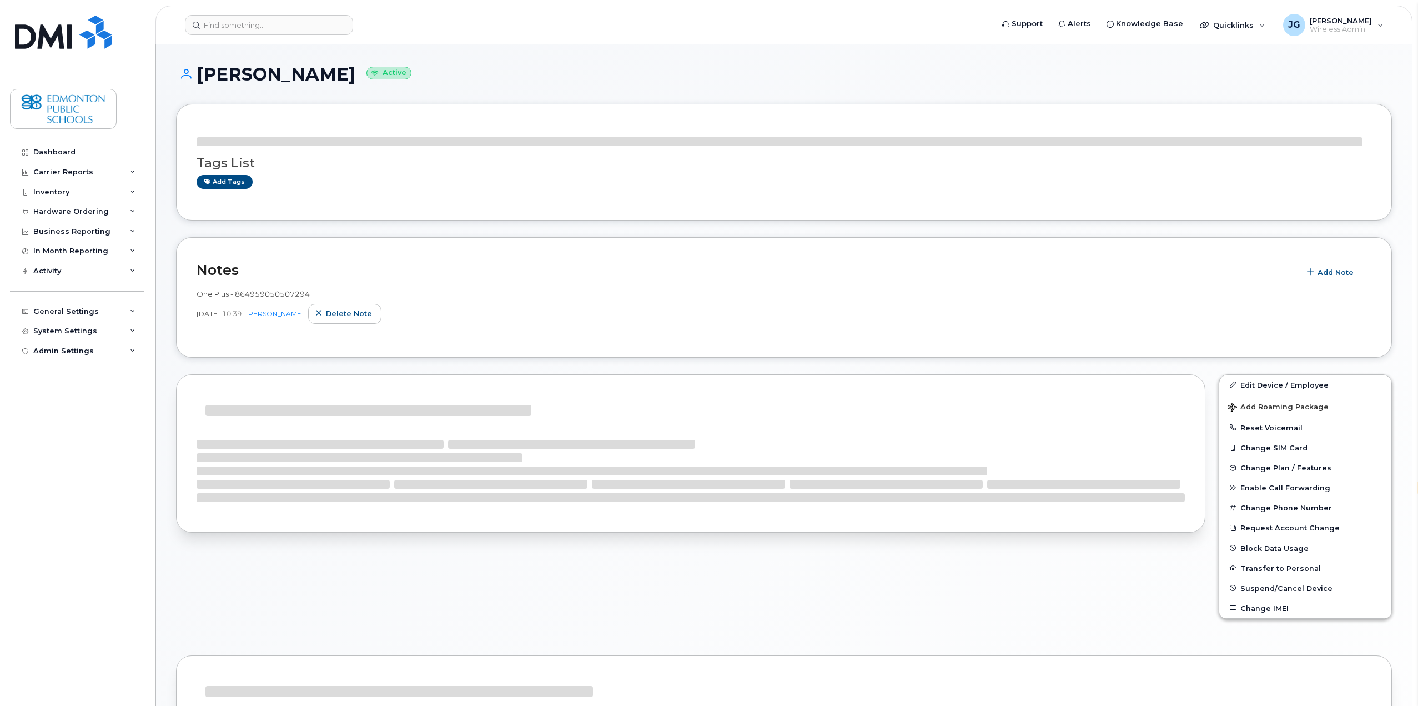
select select "en"
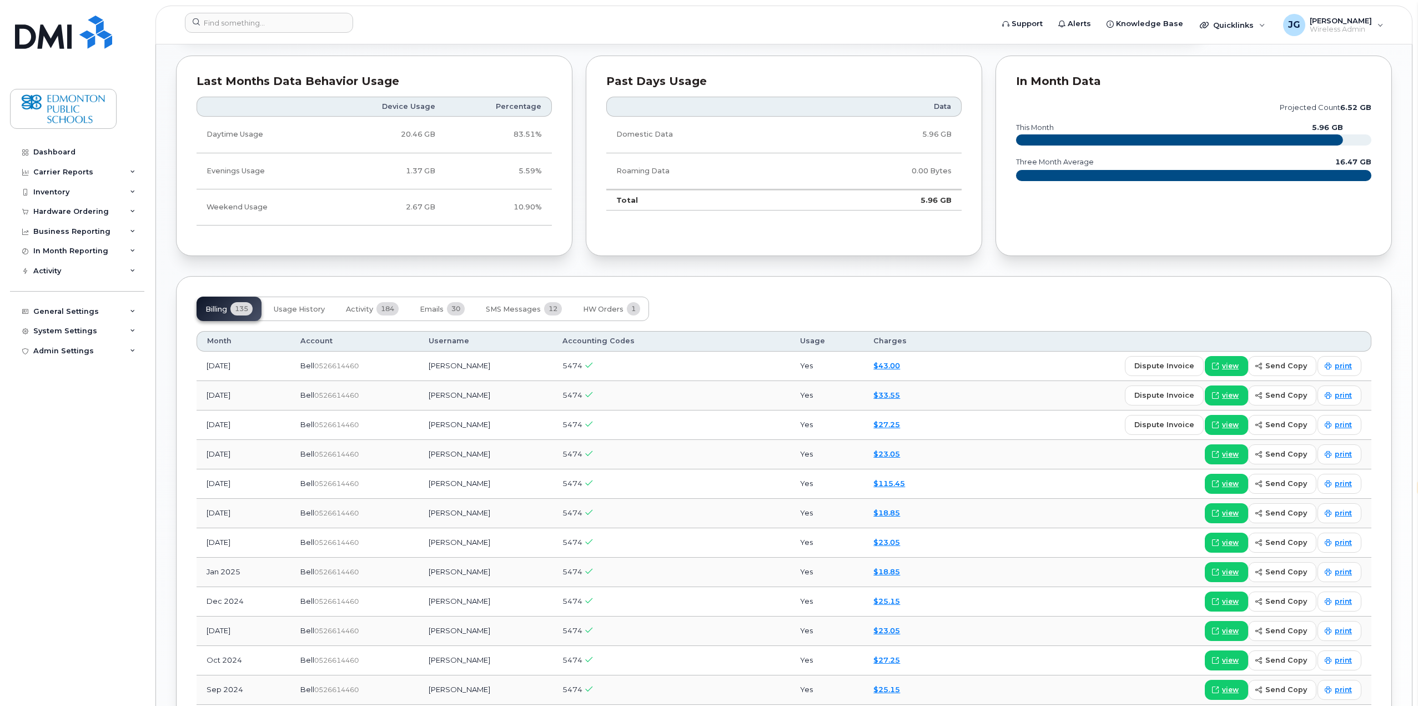
scroll to position [888, 0]
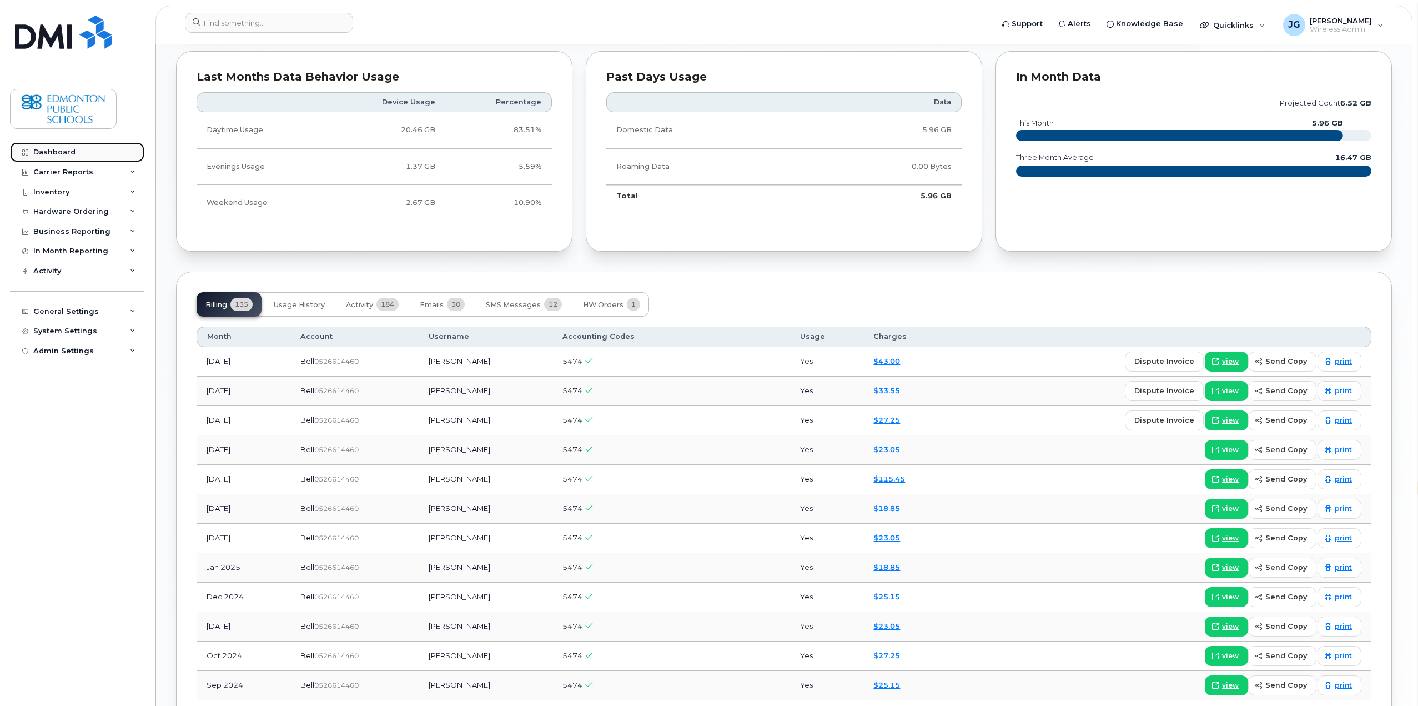
click at [79, 158] on link "Dashboard" at bounding box center [77, 152] width 134 height 20
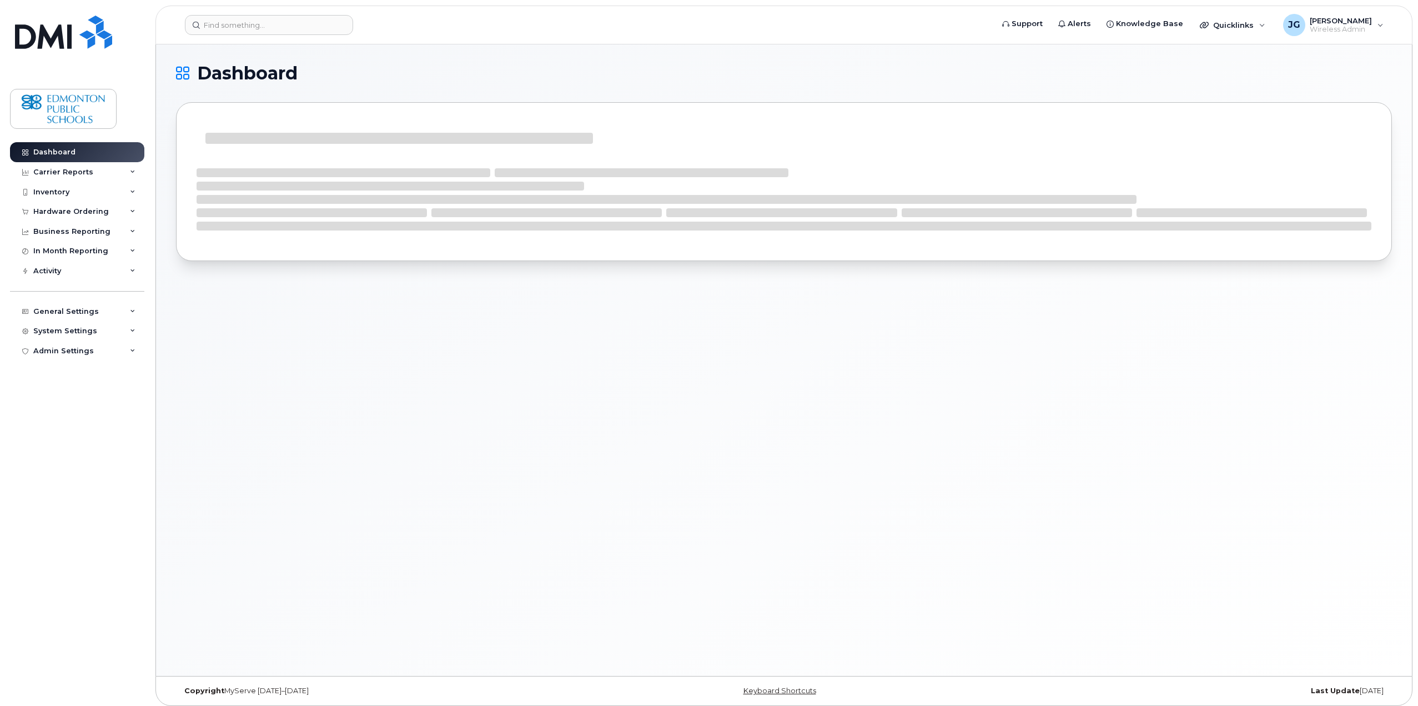
select select "en"
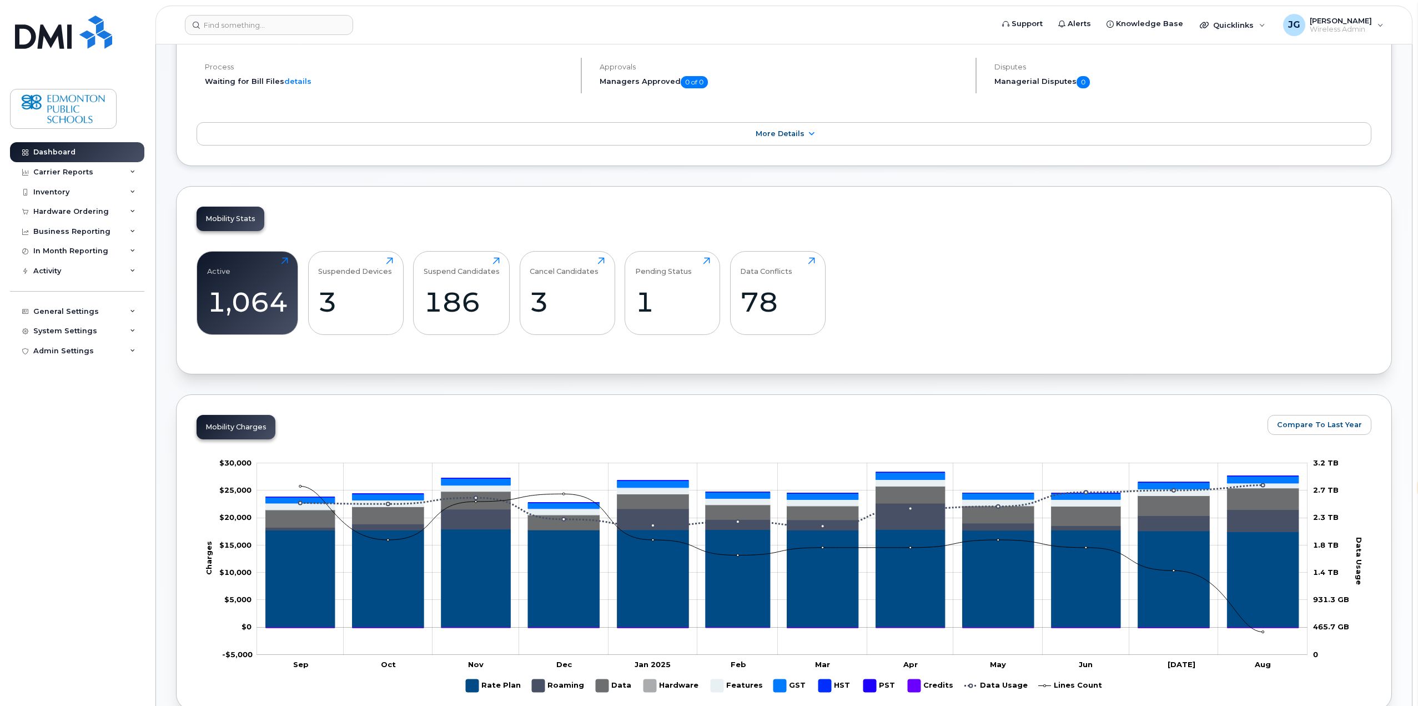
scroll to position [167, 0]
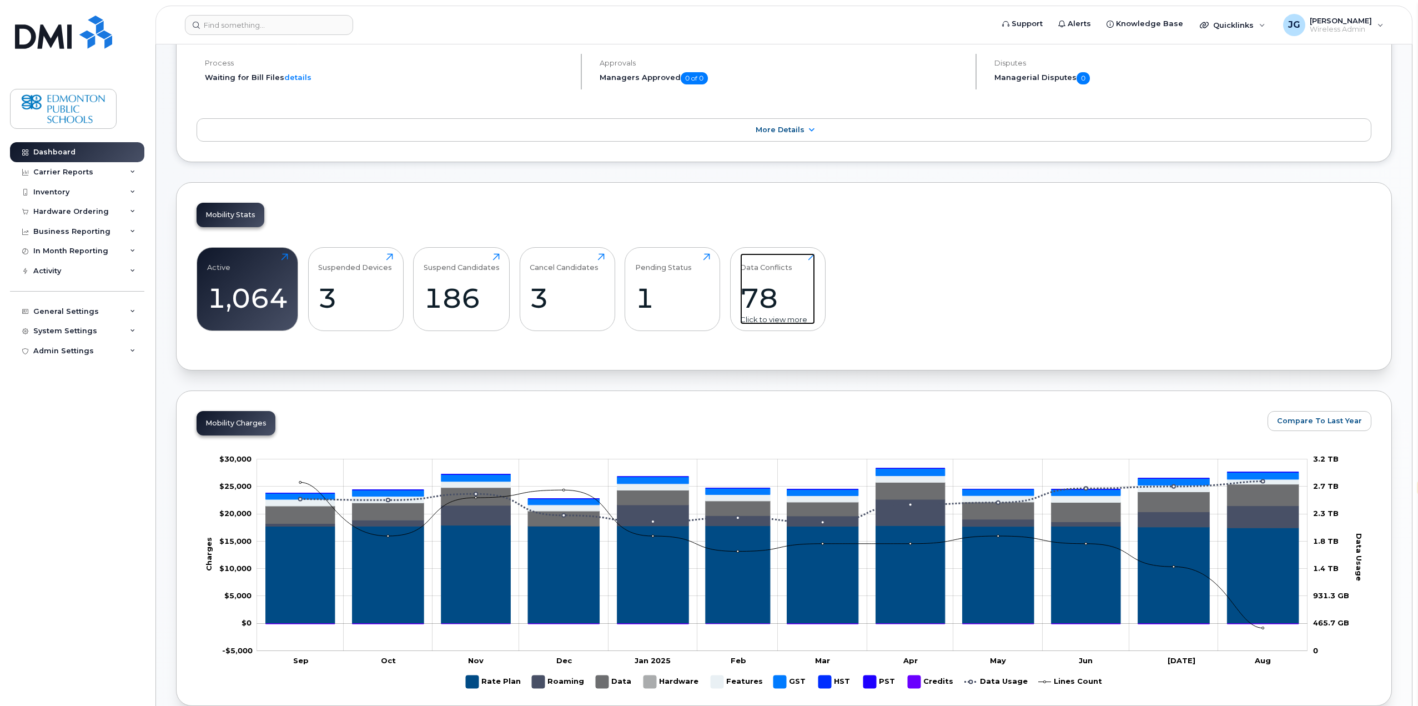
click at [790, 301] on div "78" at bounding box center [777, 297] width 75 height 33
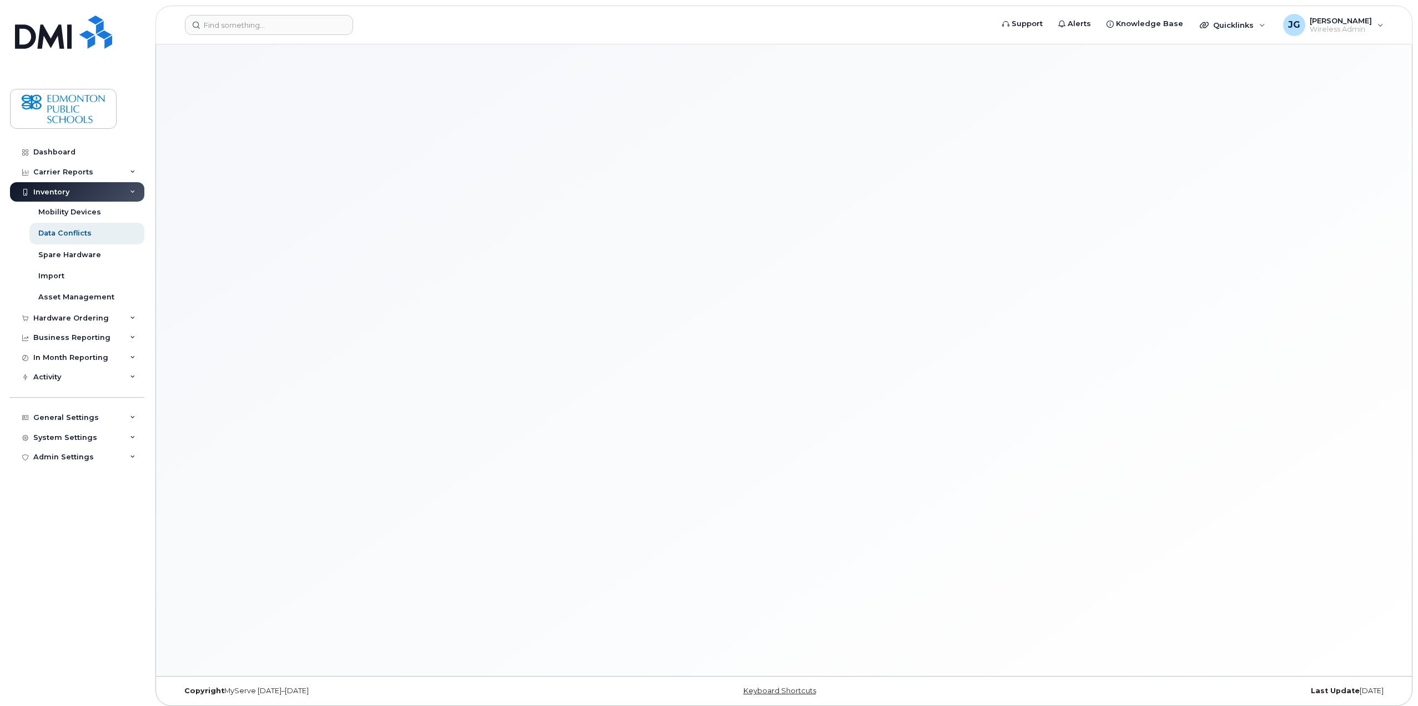
select select "en"
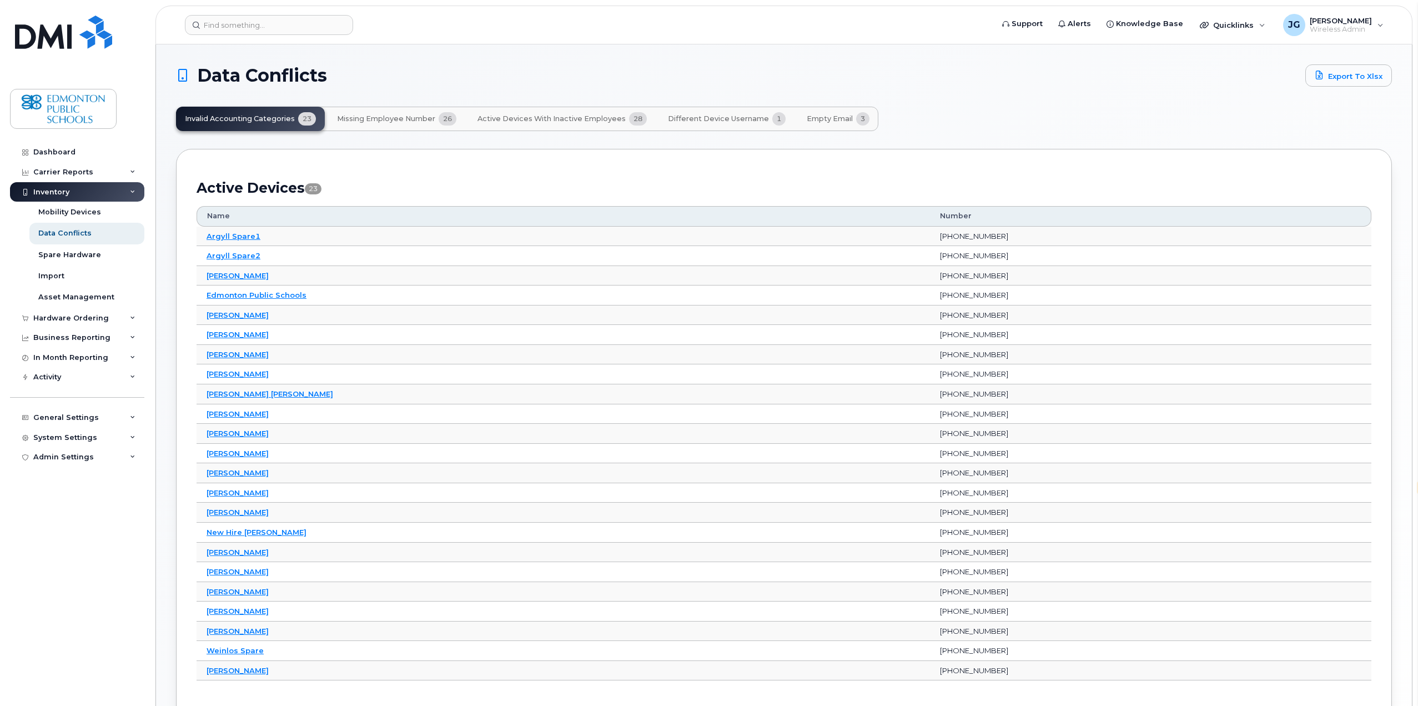
click at [391, 122] on span "Missing Employee Number" at bounding box center [386, 118] width 98 height 9
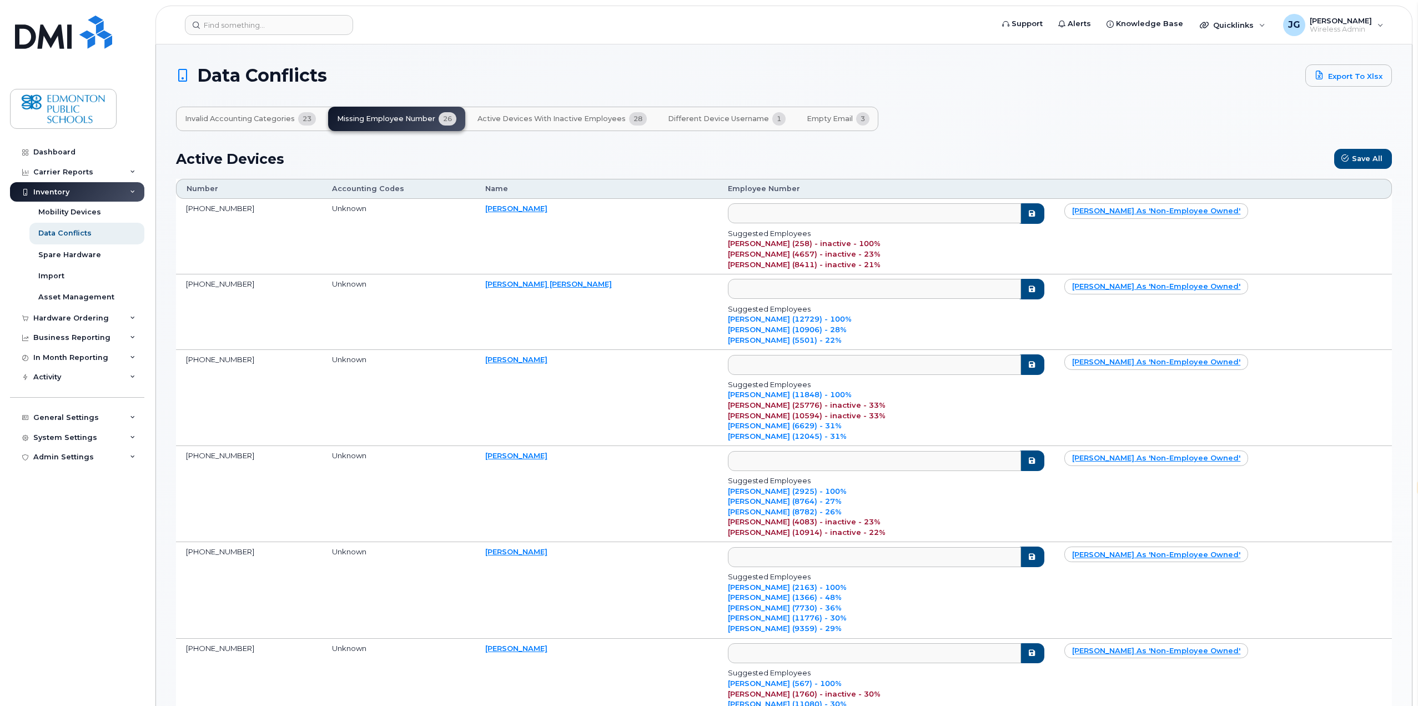
click at [542, 118] on span "Active Devices with Inactive Employees" at bounding box center [551, 118] width 148 height 9
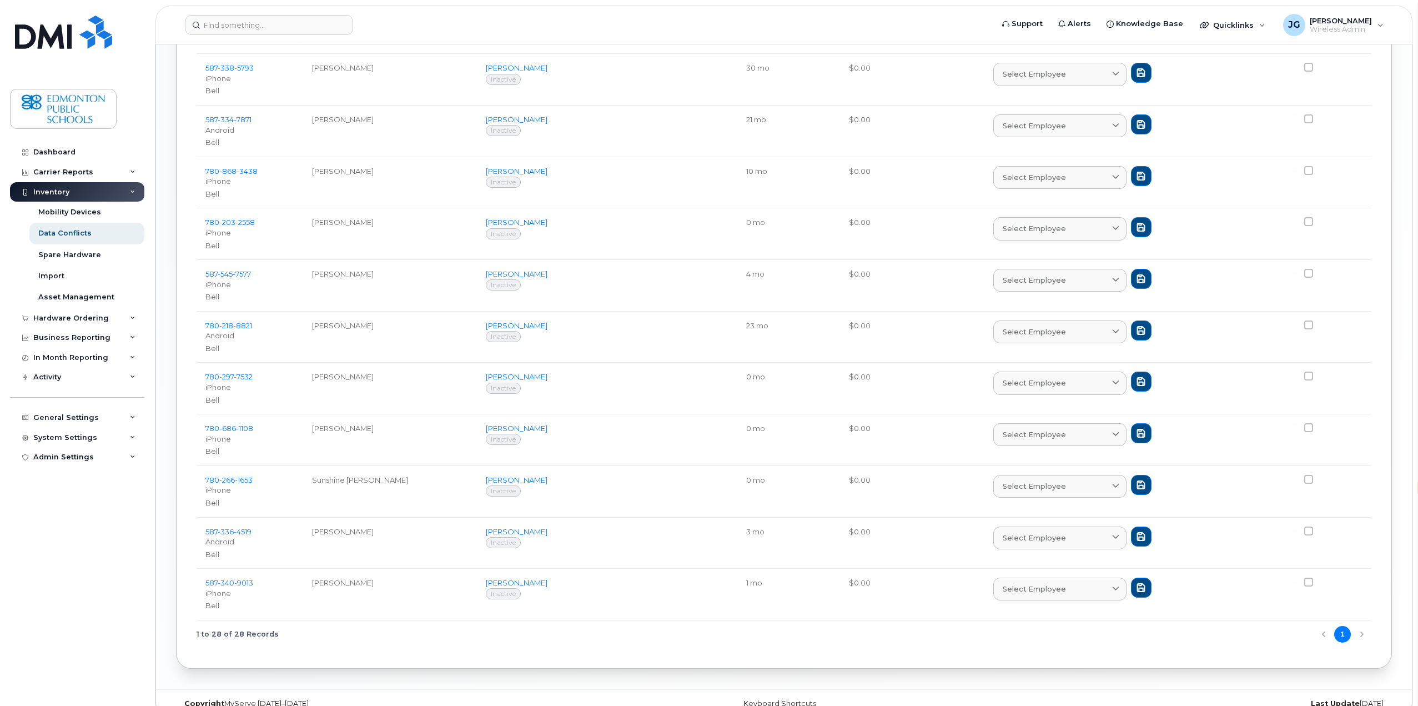
scroll to position [1056, 0]
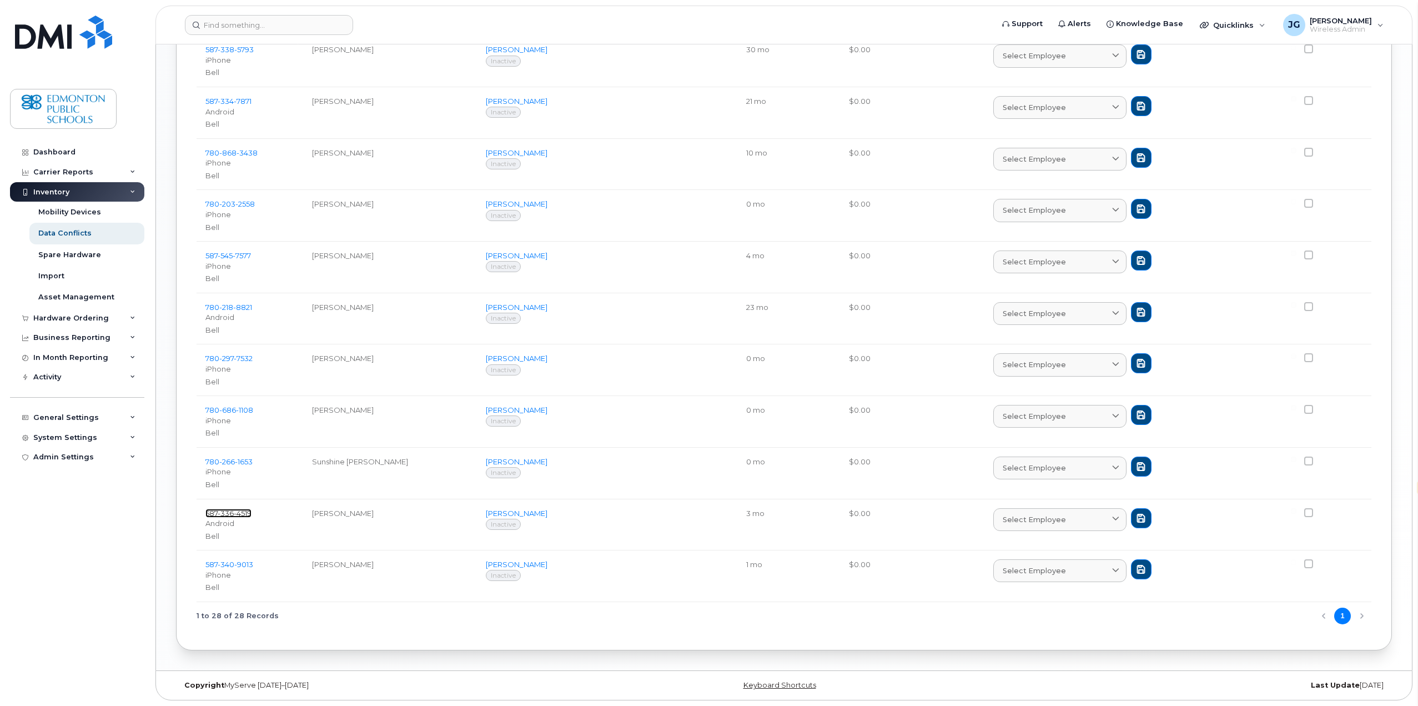
click at [242, 513] on span "4519" at bounding box center [243, 512] width 18 height 9
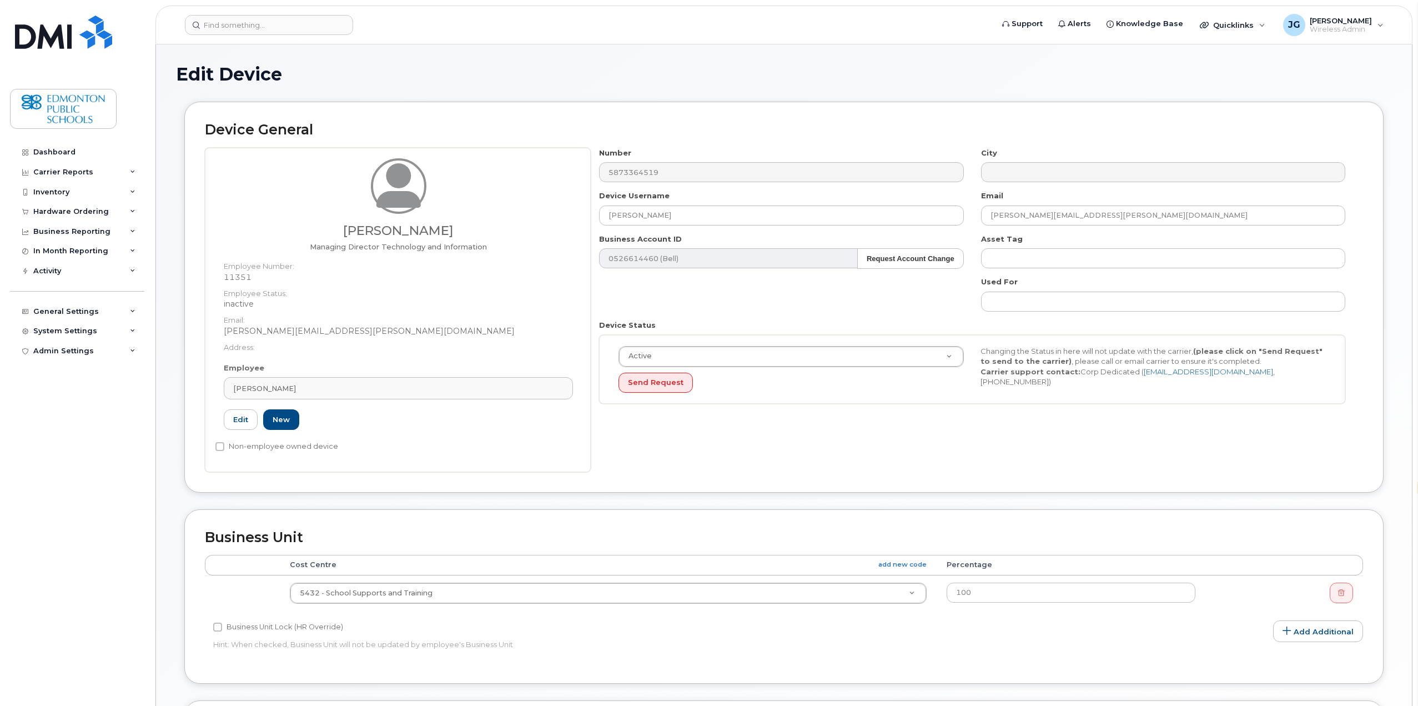
select select "en"
click at [59, 153] on div "Dashboard" at bounding box center [54, 152] width 42 height 9
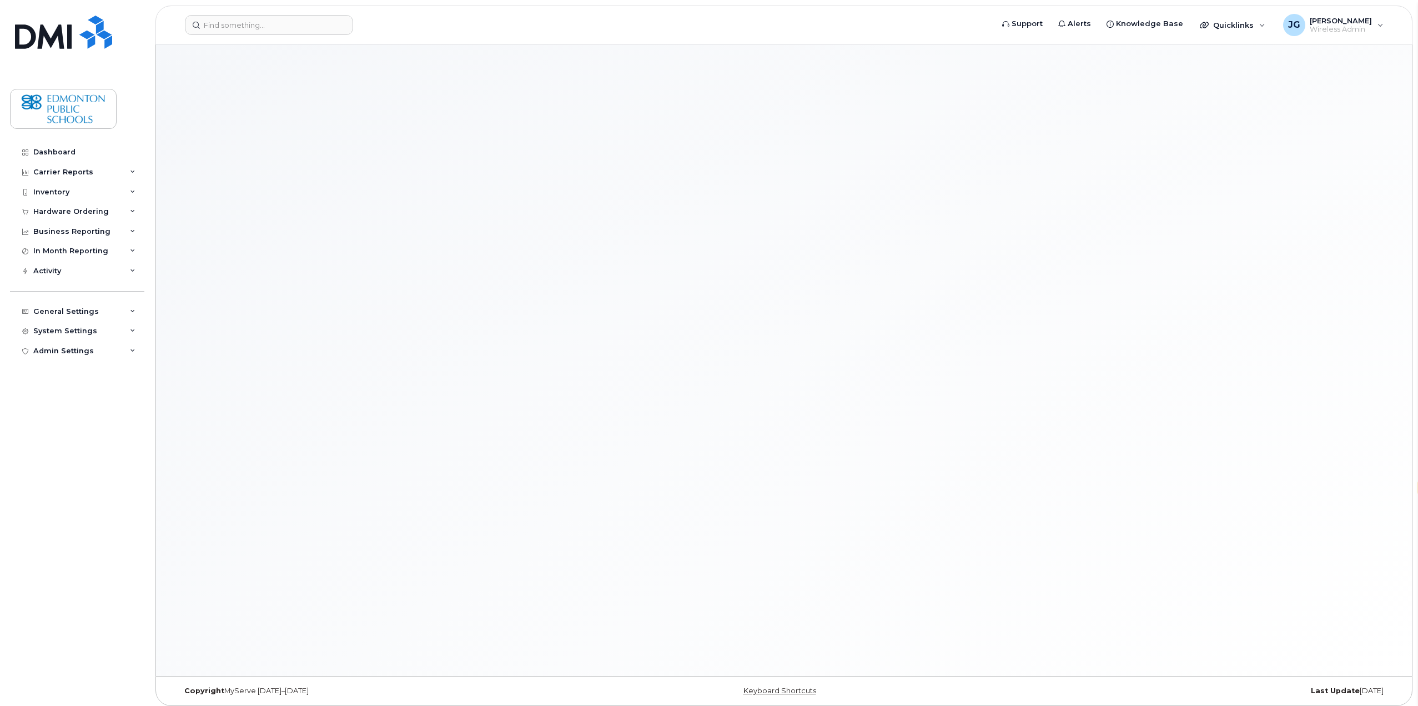
select select "en"
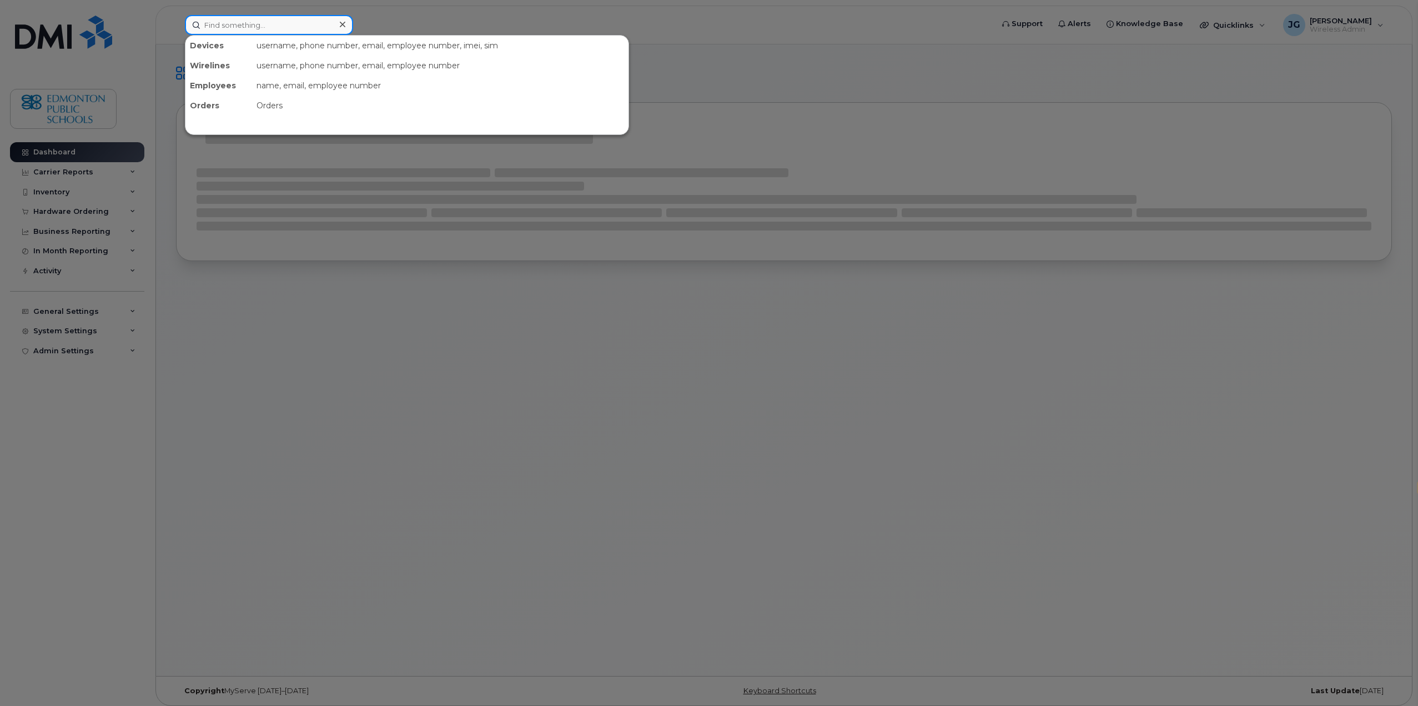
click at [314, 24] on input at bounding box center [269, 25] width 168 height 20
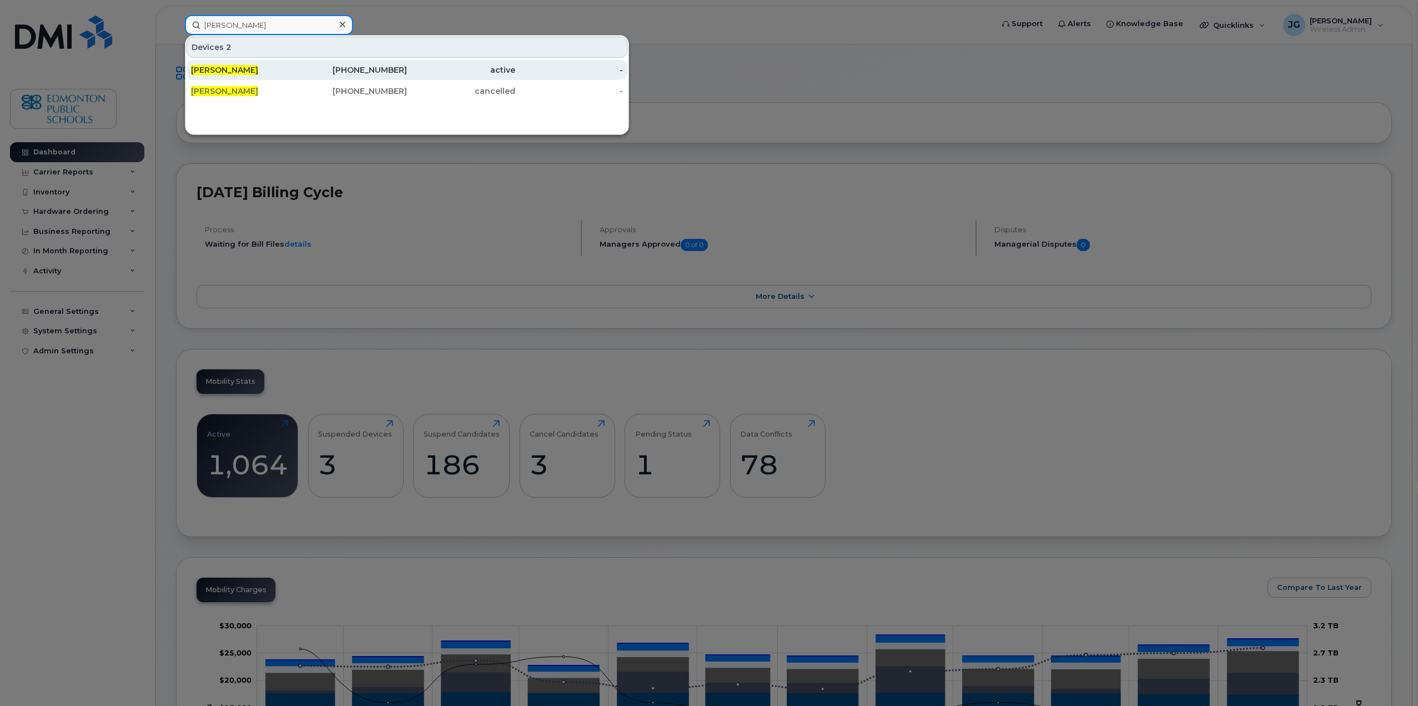
type input "[PERSON_NAME]"
click at [220, 68] on span "[PERSON_NAME]" at bounding box center [224, 70] width 67 height 10
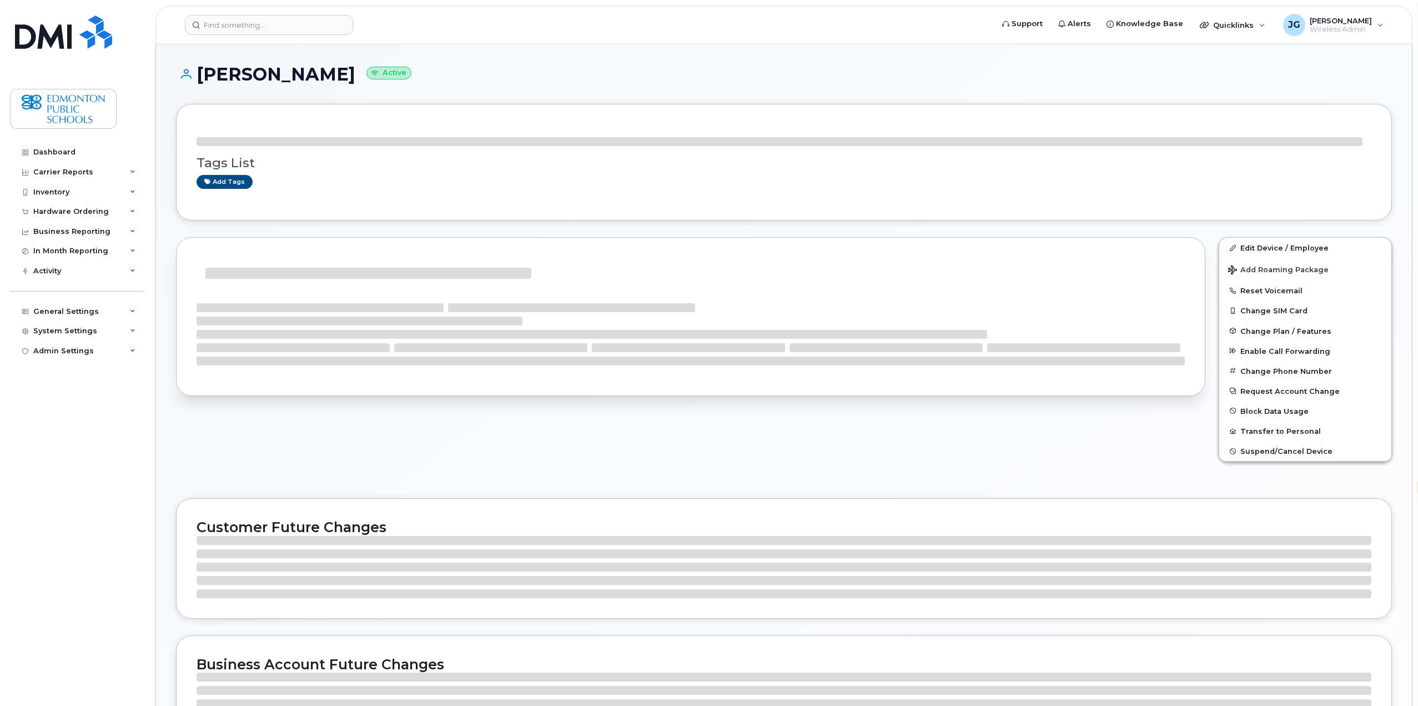
select select "en"
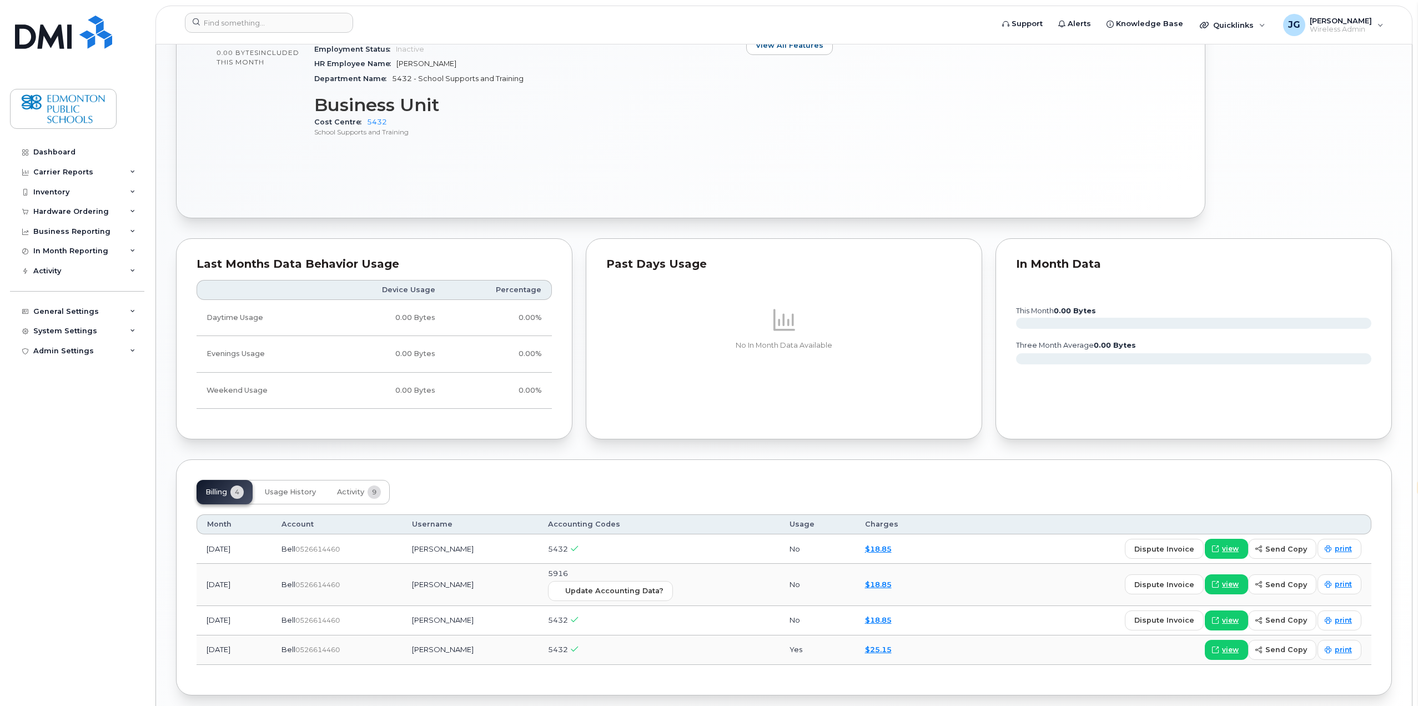
scroll to position [656, 0]
